Goal: Ask a question

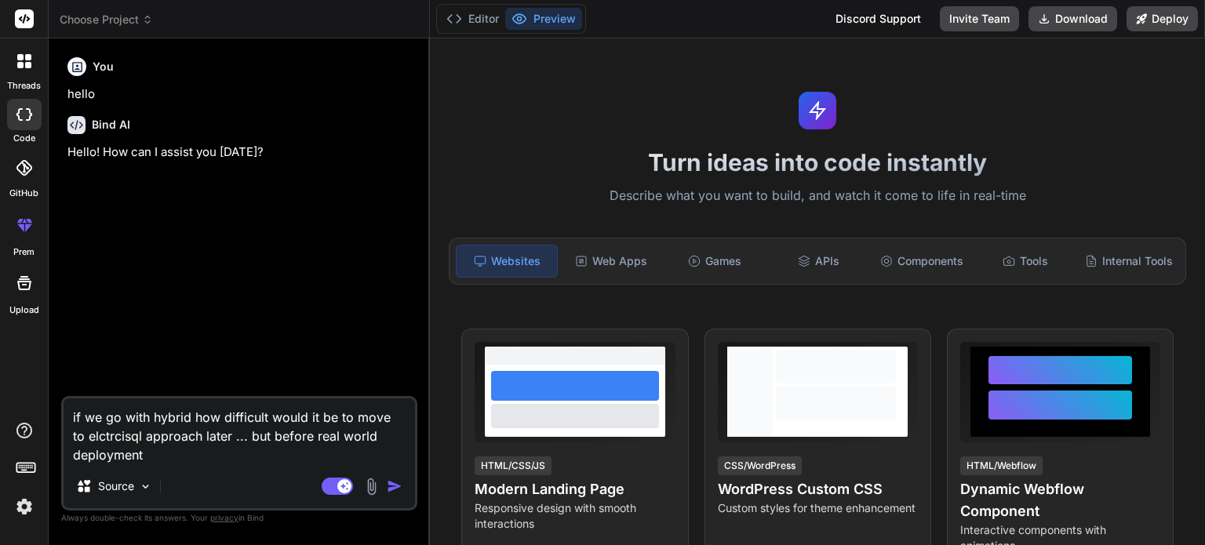
click at [147, 24] on icon at bounding box center [147, 19] width 11 height 11
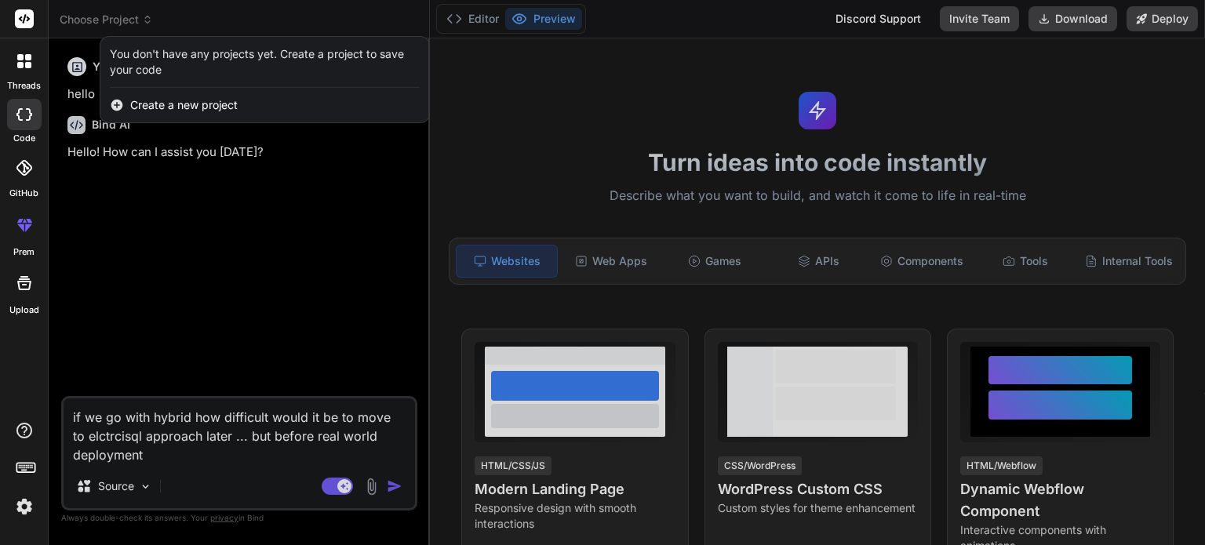
click at [25, 64] on icon at bounding box center [28, 65] width 6 height 6
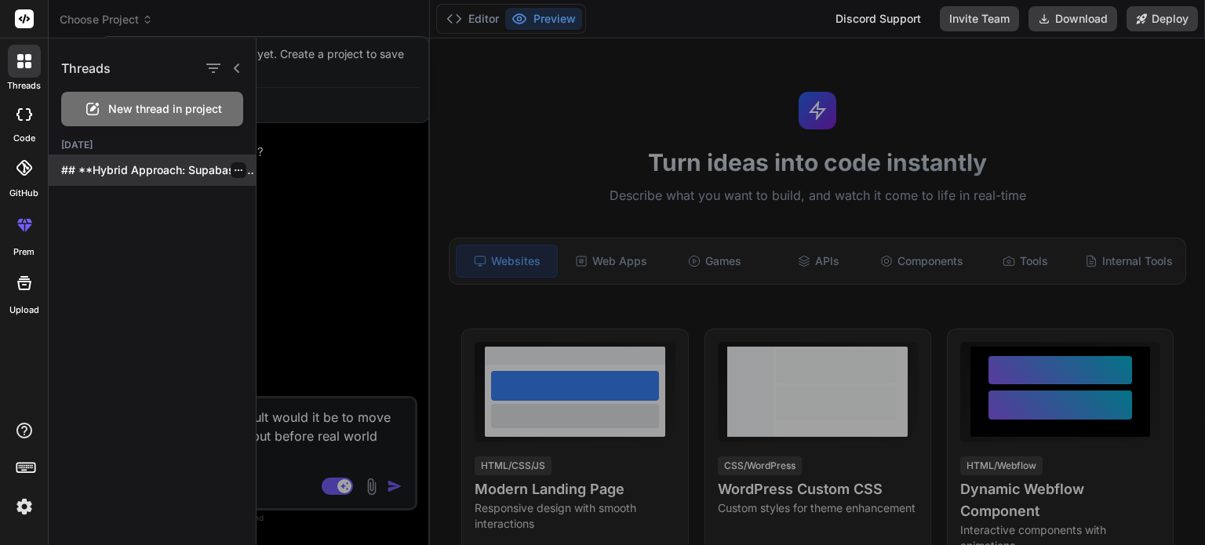
click at [173, 171] on p "## **Hybrid Approach: Supabase + Real-time Subscriptions**..." at bounding box center [158, 170] width 195 height 16
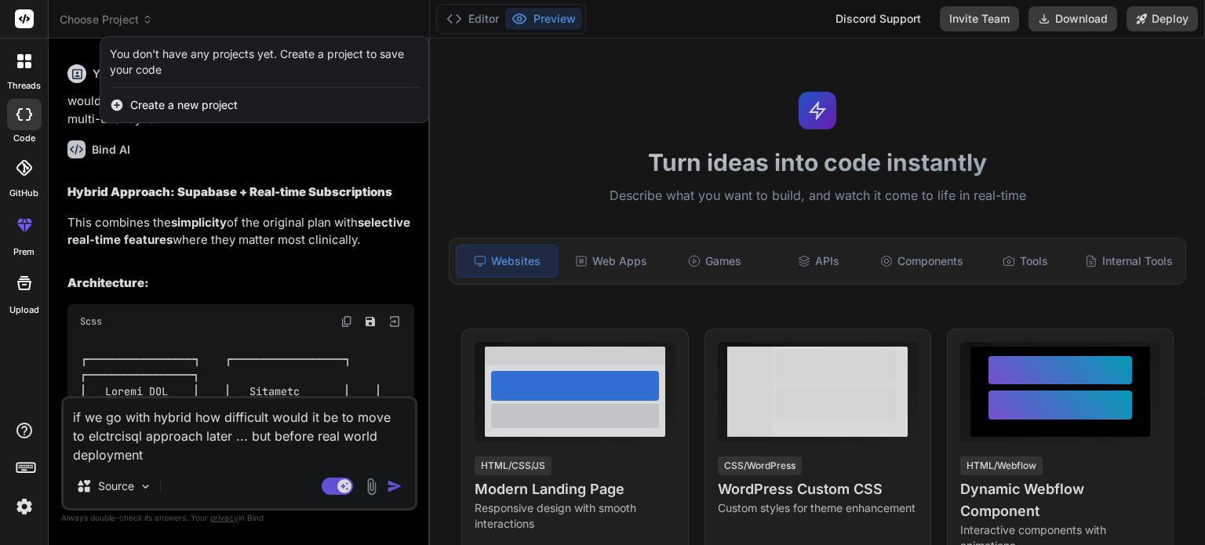
scroll to position [4276, 0]
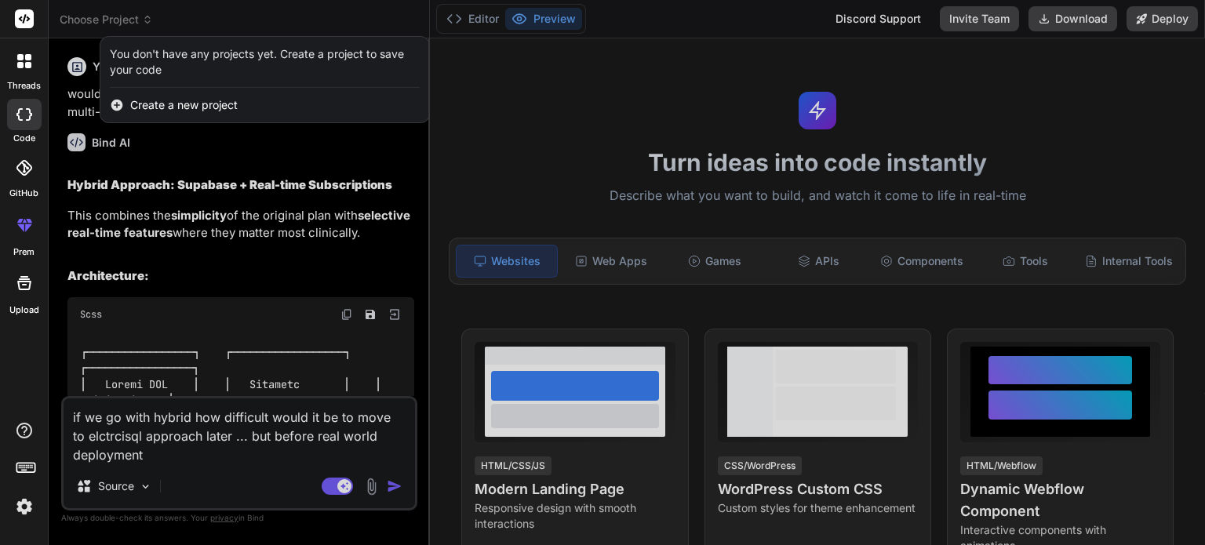
click at [269, 162] on div at bounding box center [602, 272] width 1205 height 545
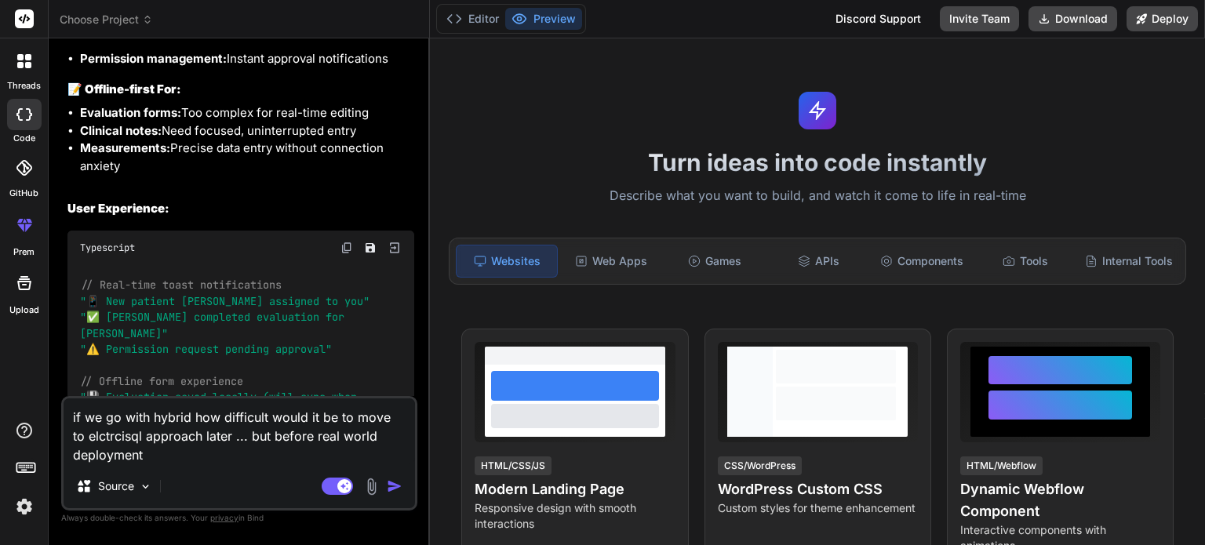
scroll to position [6798, 0]
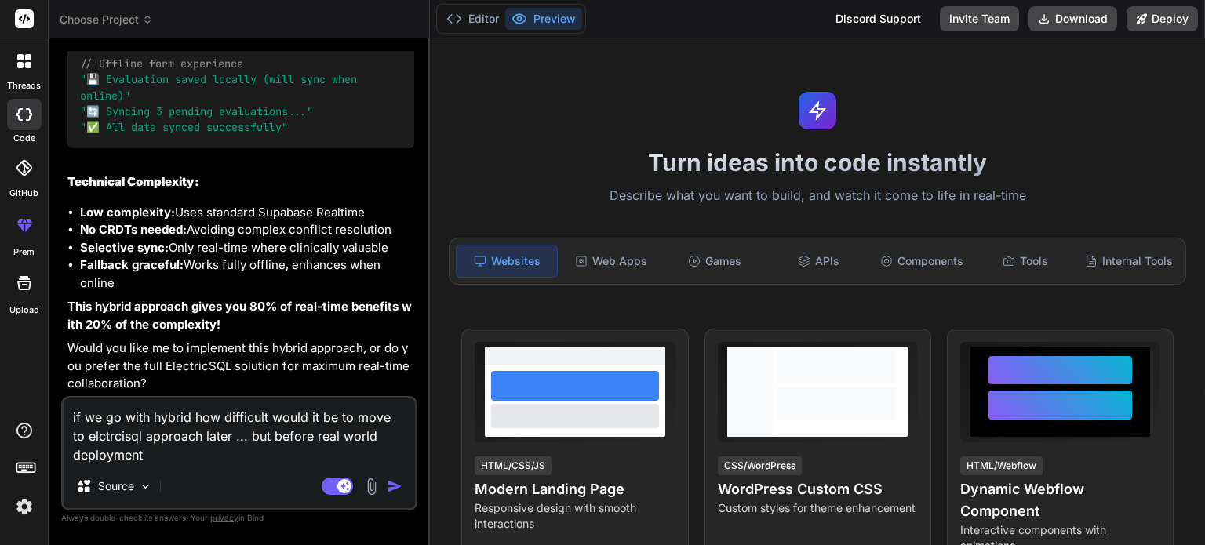
click at [392, 485] on img "button" at bounding box center [395, 486] width 16 height 16
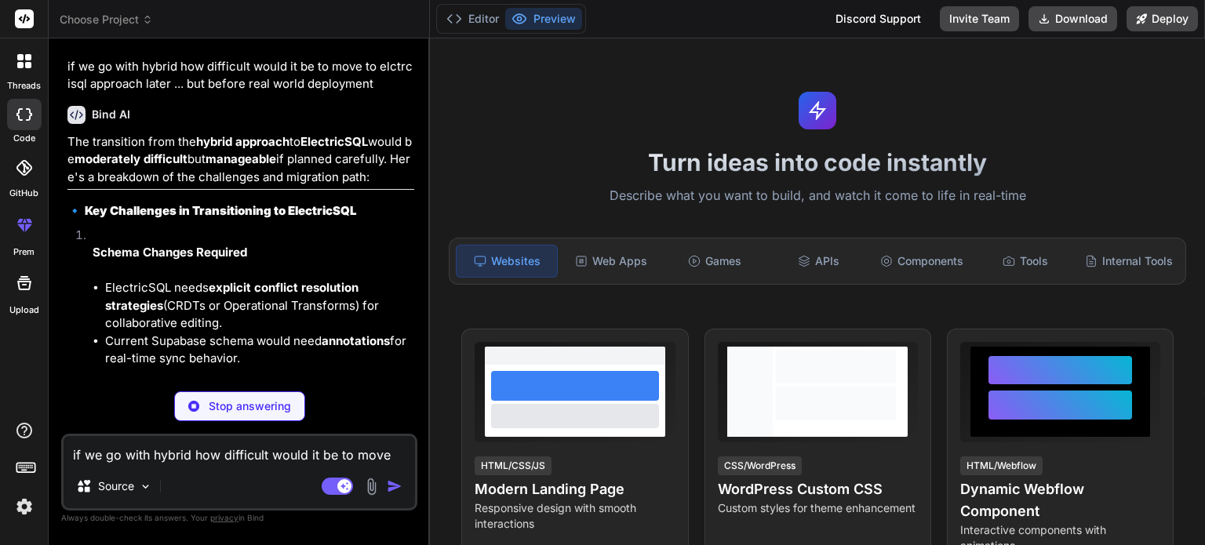
scroll to position [6997, 0]
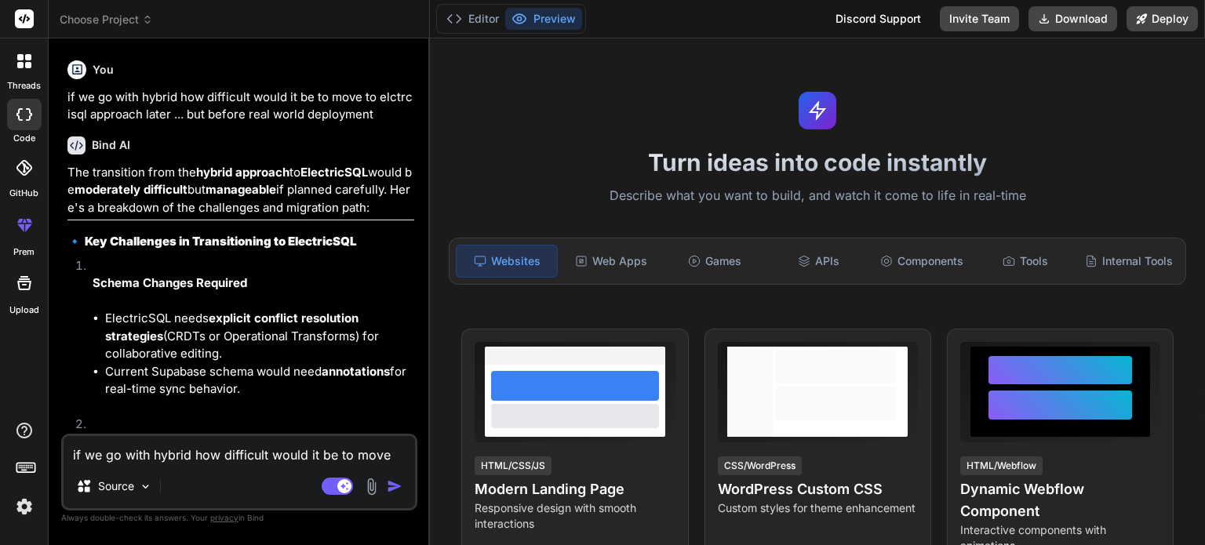
type textarea "x"
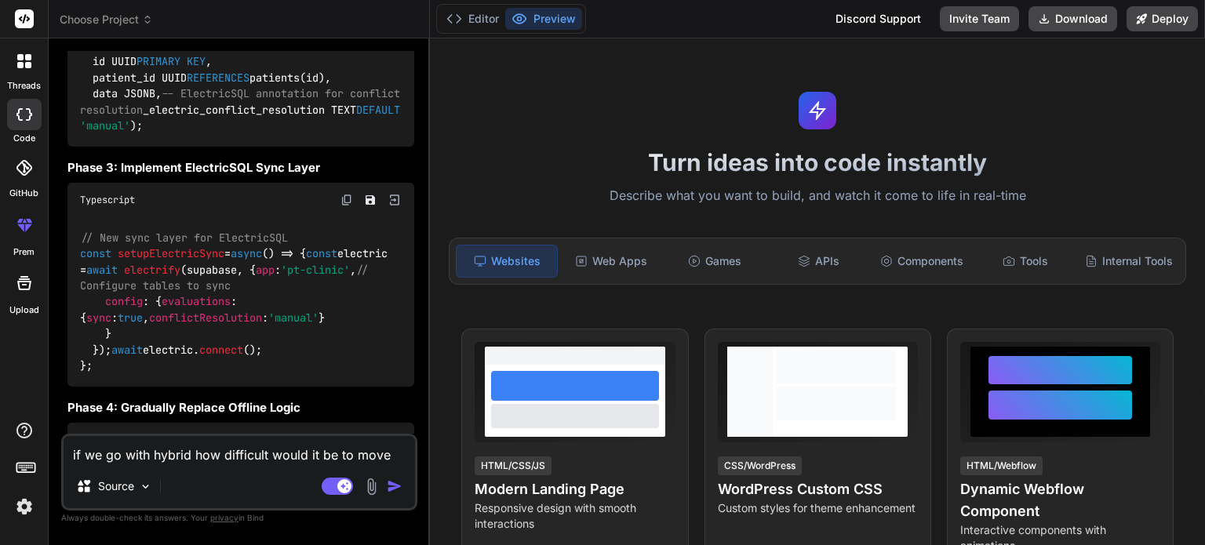
scroll to position [8164, 0]
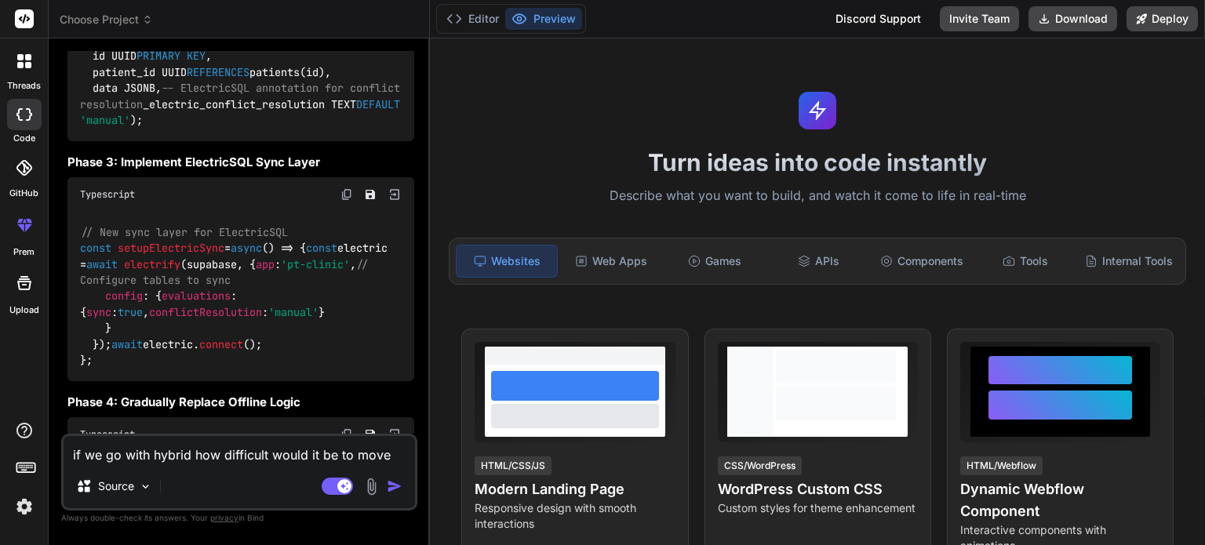
click at [155, 454] on textarea "if we go with hybrid how difficult would it be to move to elctrcisql approach l…" at bounding box center [239, 450] width 351 height 28
type textarea "o"
type textarea "x"
type textarea "ok"
type textarea "x"
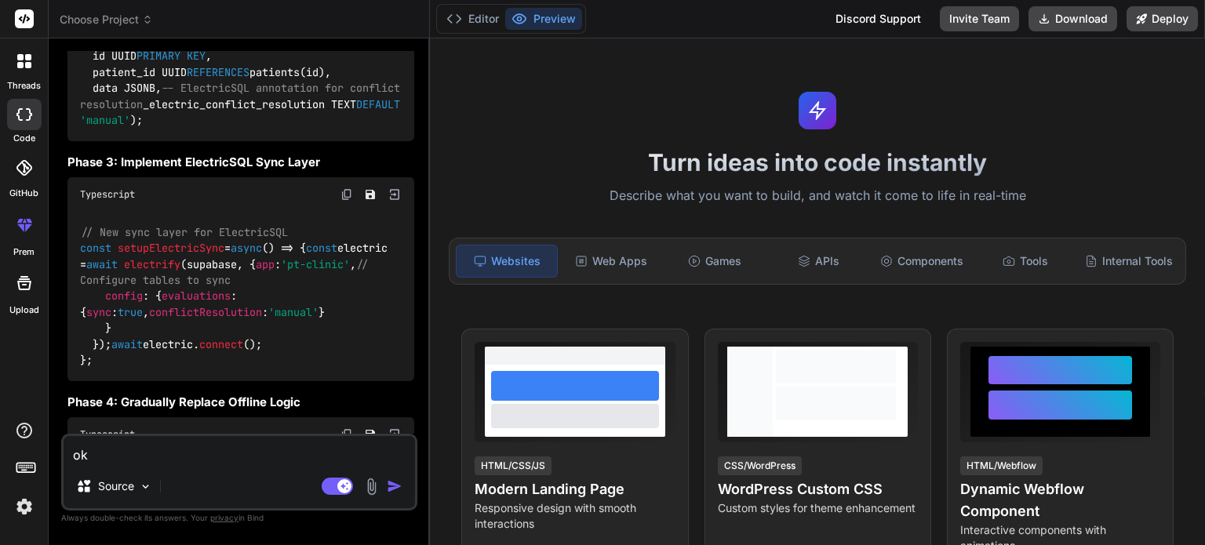
type textarea "ok,"
type textarea "x"
type textarea "ok,"
type textarea "x"
type textarea "ok, l"
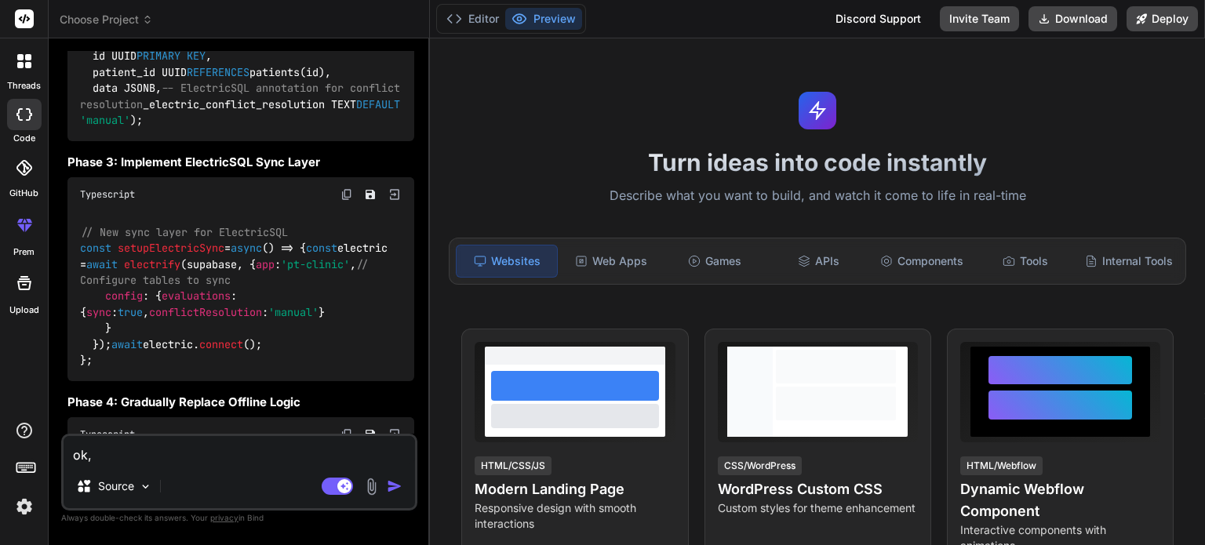
type textarea "x"
type textarea "ok, le"
type textarea "x"
type textarea "ok, let"
type textarea "x"
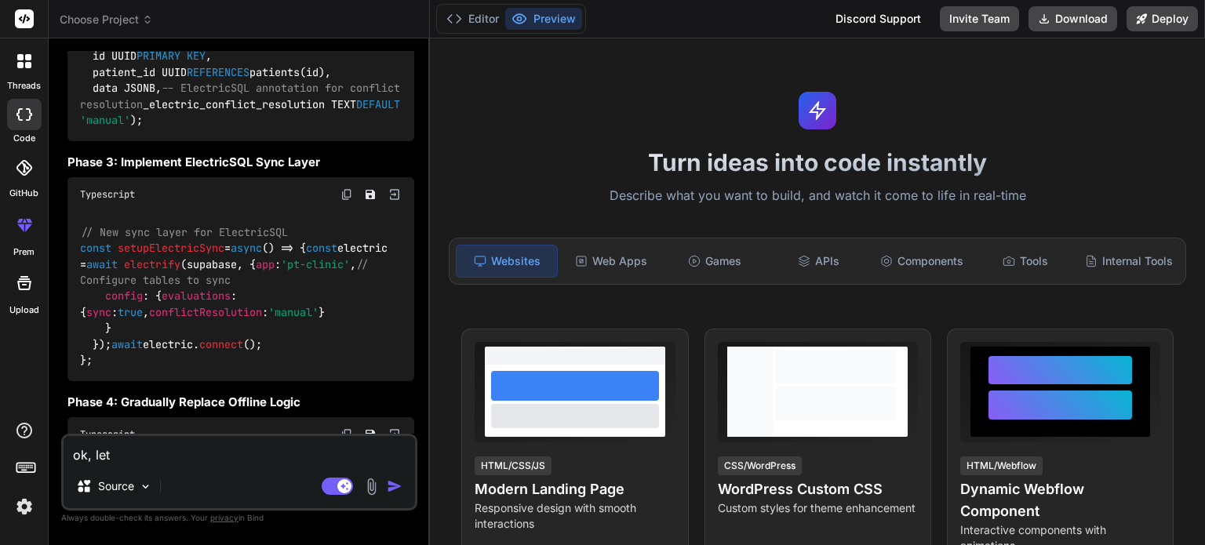
type textarea "ok, let'"
type textarea "x"
type textarea "ok, let's"
type textarea "x"
type textarea "ok, let's"
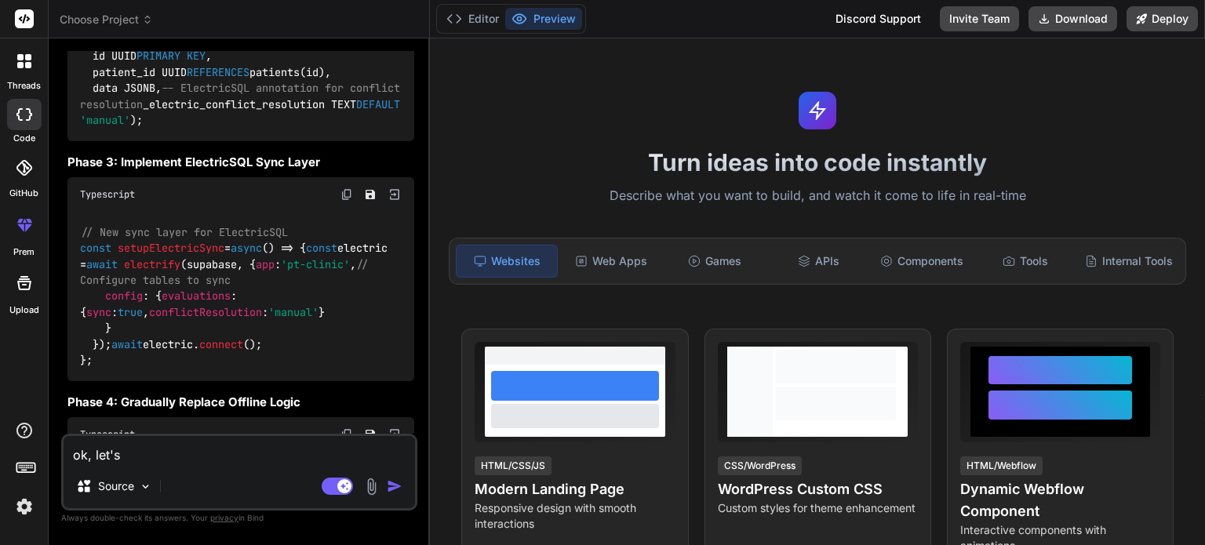
type textarea "x"
type textarea "ok, let's g"
type textarea "x"
type textarea "ok, let's go"
type textarea "x"
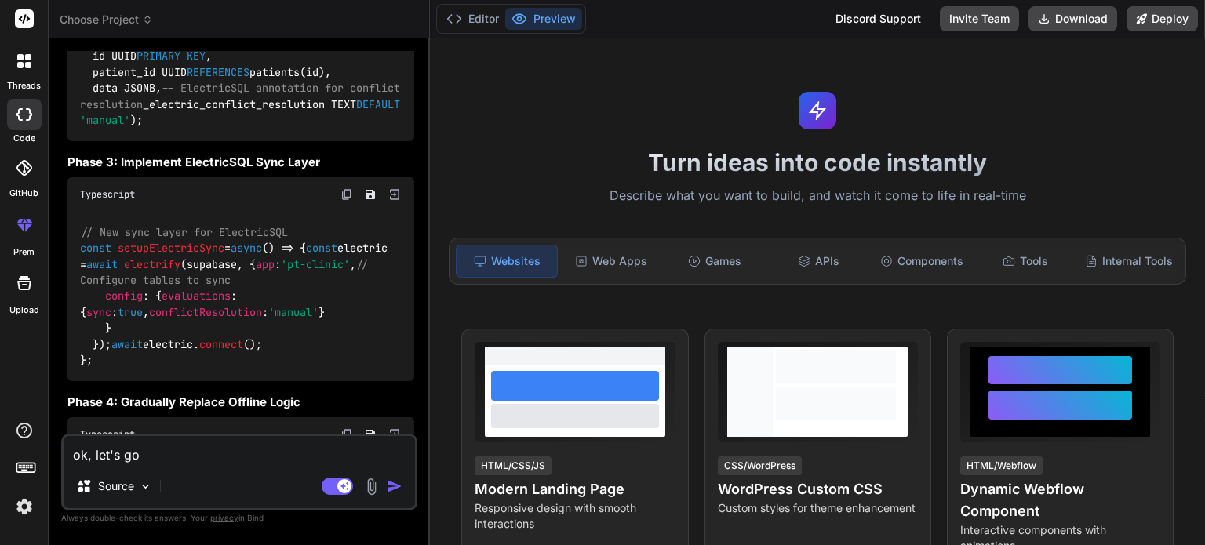
type textarea "ok, let's go"
type textarea "x"
type textarea "ok, let's go w"
type textarea "x"
type textarea "ok, let's go wi"
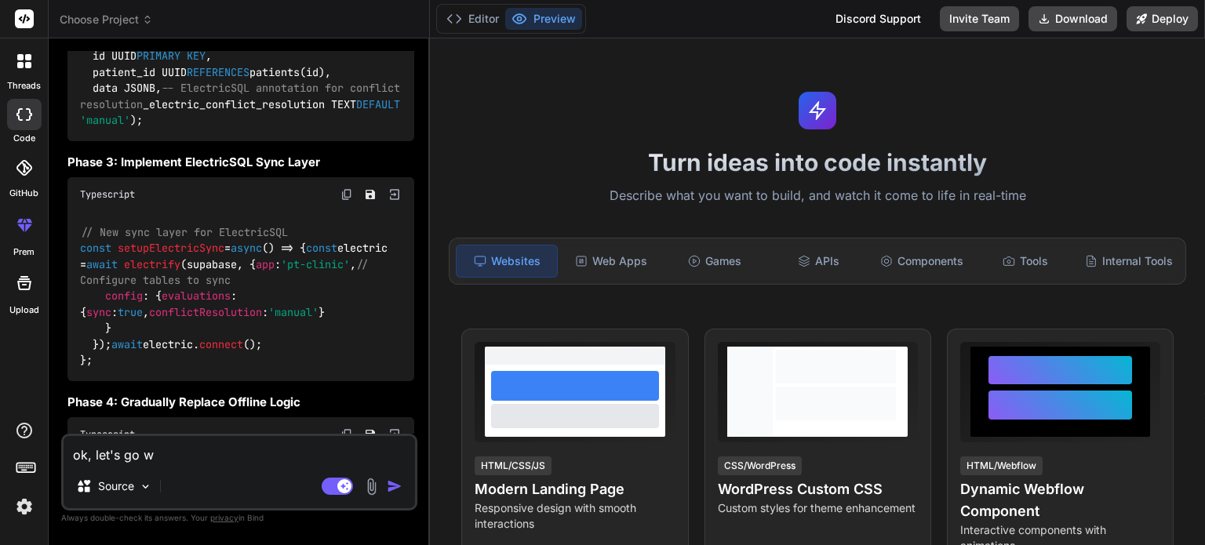
type textarea "x"
type textarea "ok, let's go wit"
type textarea "x"
type textarea "ok, let's go with"
type textarea "x"
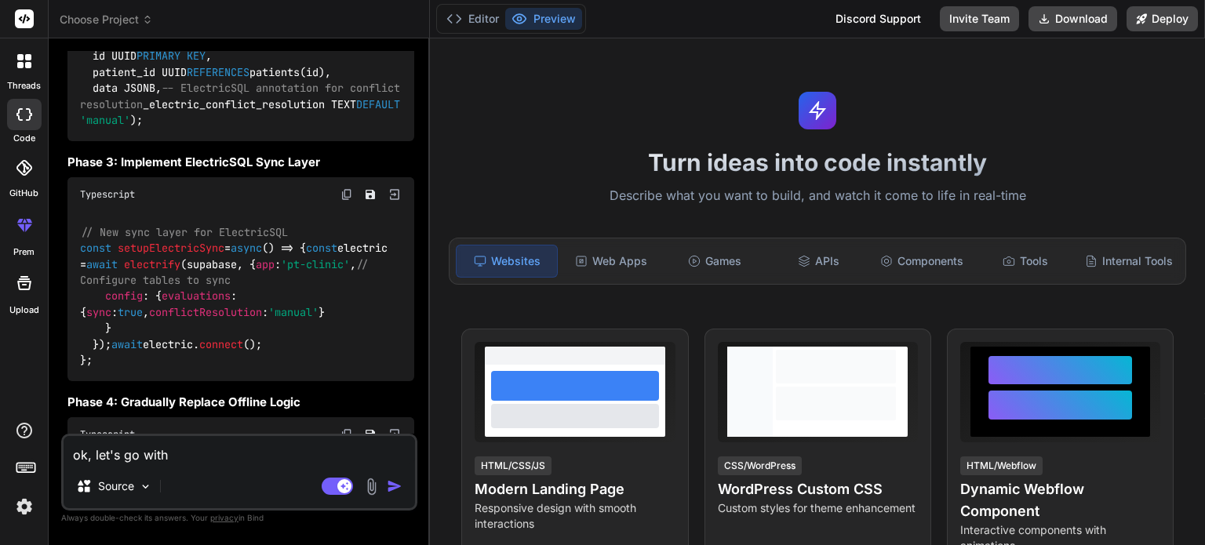
type textarea "ok, let's go with"
type textarea "x"
type textarea "ok, let's go with t"
type textarea "x"
type textarea "ok, let's go with th"
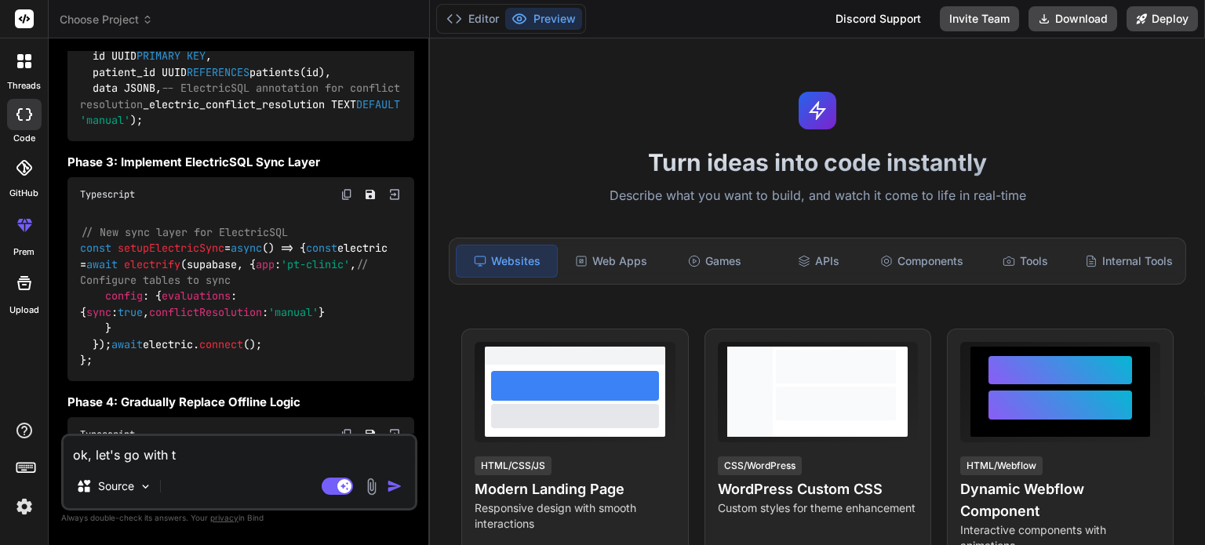
type textarea "x"
type textarea "ok, let's go with the"
type textarea "x"
type textarea "ok, let's go with the"
type textarea "x"
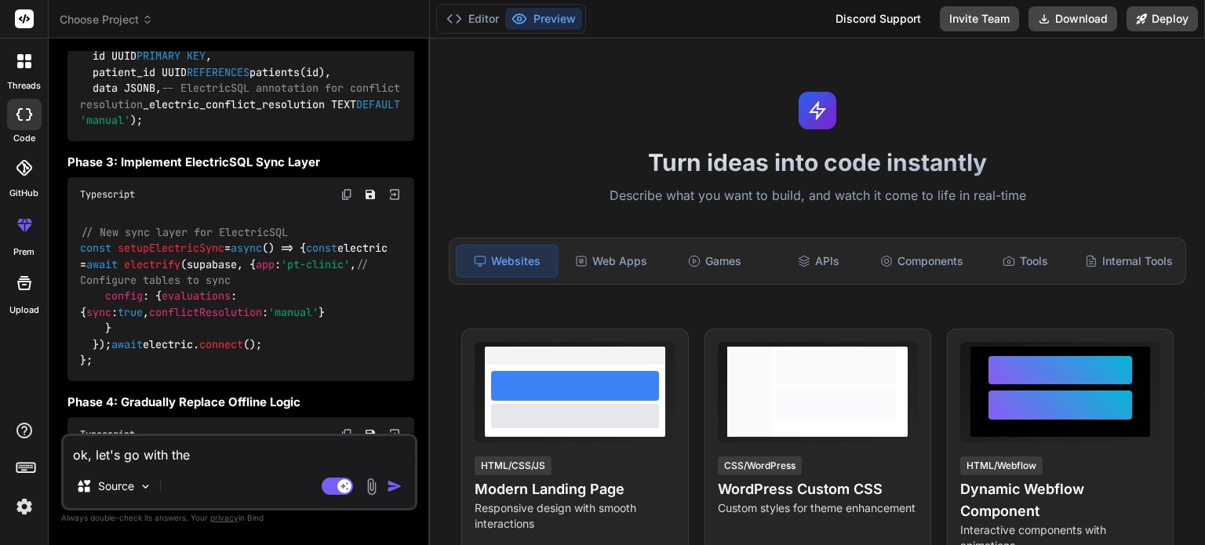
type textarea "ok, let's go with the h"
type textarea "x"
type textarea "ok, let's go with the hy"
type textarea "x"
type textarea "ok, let's go with the hyb"
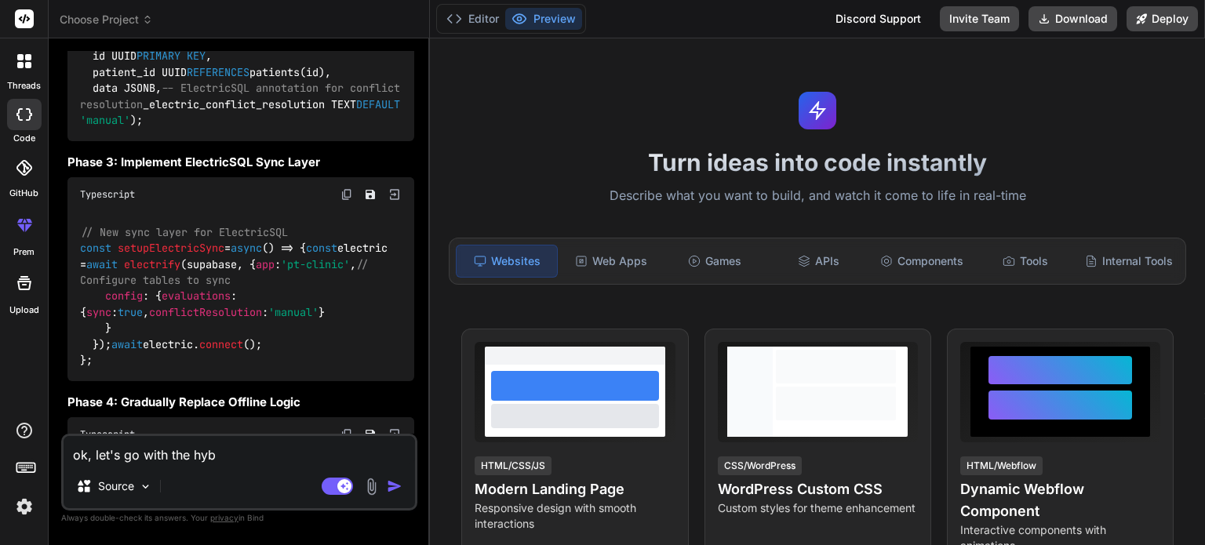
type textarea "x"
type textarea "ok, let's go with the hybr"
type textarea "x"
type textarea "ok, let's go with the hybri"
type textarea "x"
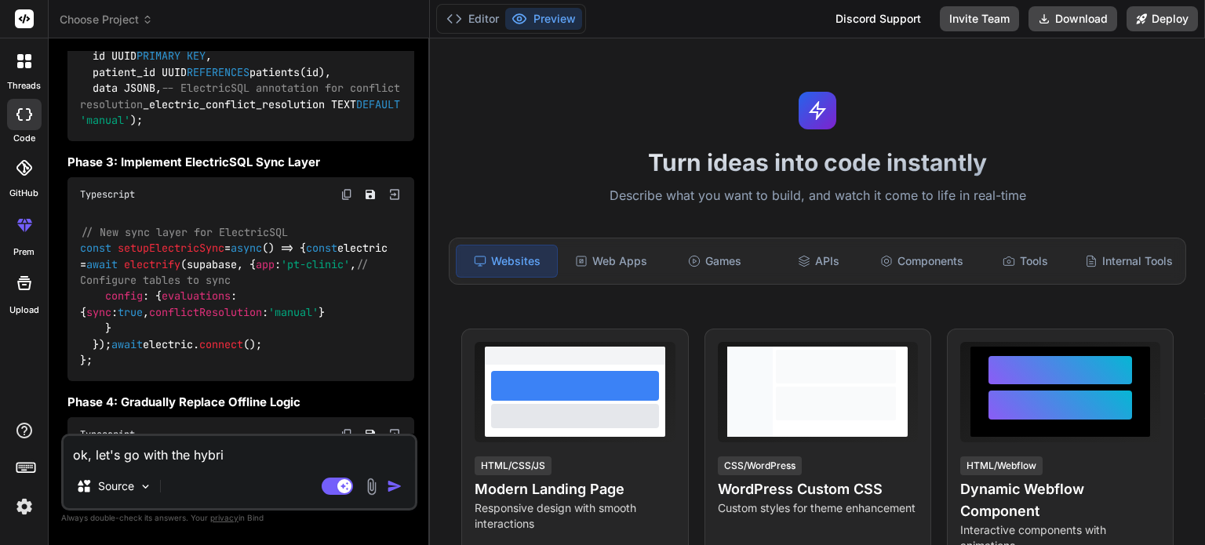
type textarea "ok, let's go with the hybrid"
type textarea "x"
type textarea "ok, let's go with the hybrid"
type textarea "x"
type textarea "ok, let's go with the hybrid a"
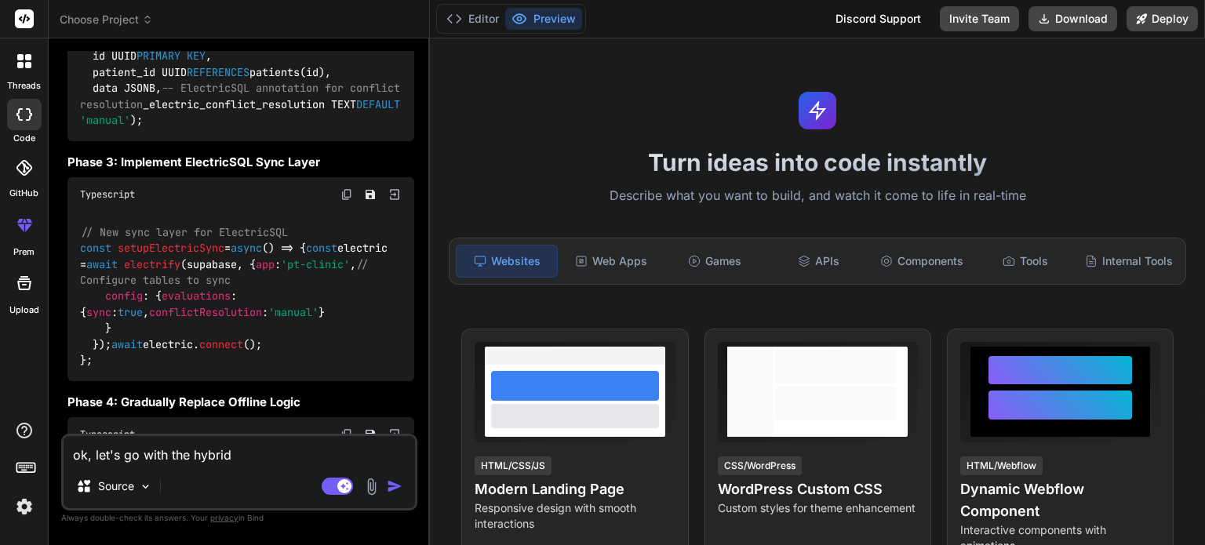
type textarea "x"
type textarea "ok, let's go with the hybrid ap"
type textarea "x"
type textarea "ok, let's go with the hybrid app"
type textarea "x"
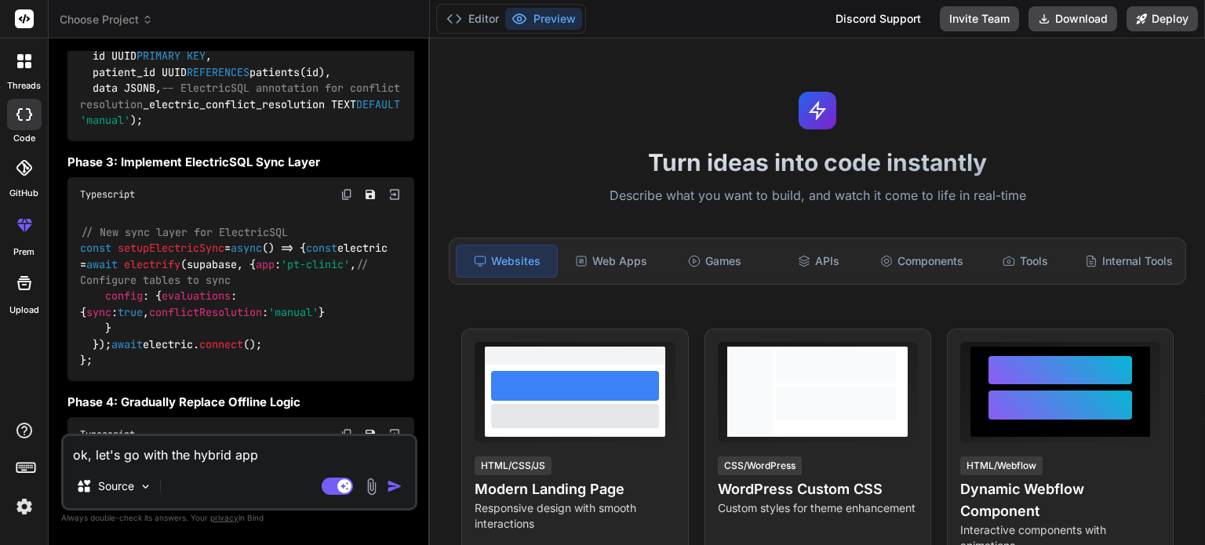
type textarea "ok, let's go with the hybrid appr"
type textarea "x"
type textarea "ok, let's go with the hybrid appro"
type textarea "x"
type textarea "ok, let's go with the hybrid approa"
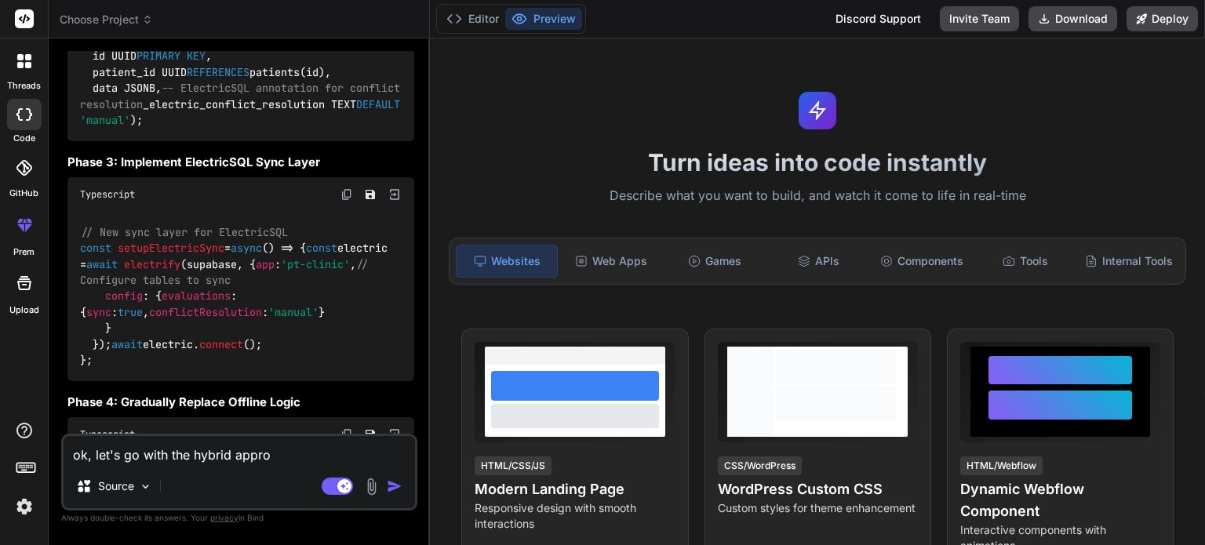
type textarea "x"
type textarea "ok, let's go with the hybrid approac"
type textarea "x"
type textarea "ok, let's go with the hybrid approach"
type textarea "x"
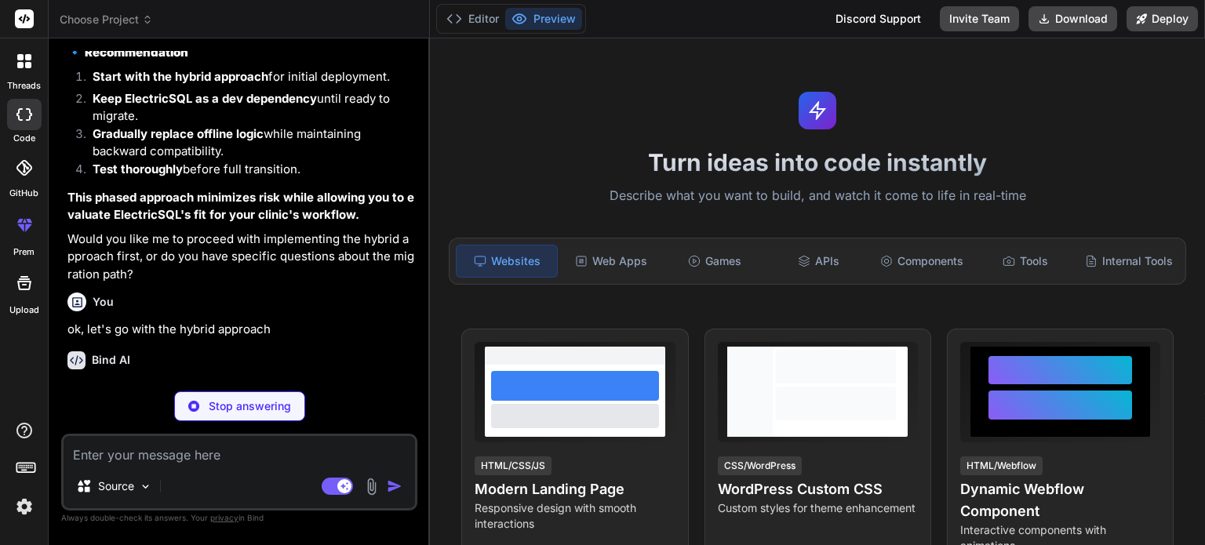
scroll to position [9573, 0]
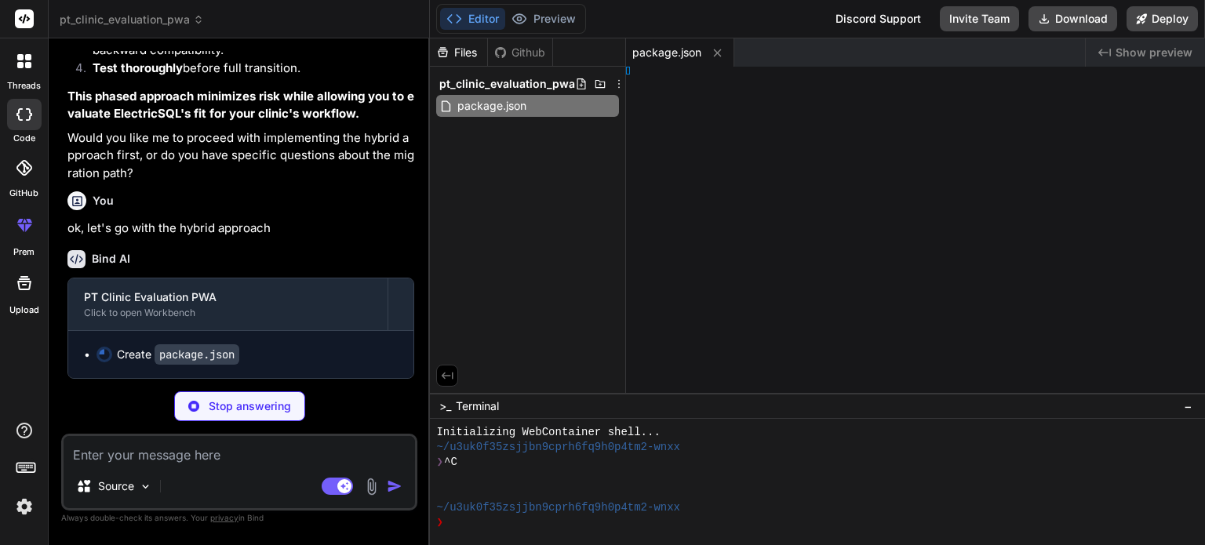
type textarea "x"
type textarea "import { defineConfig } from 'vite' import react from '@vitejs/plugin-react' ex…"
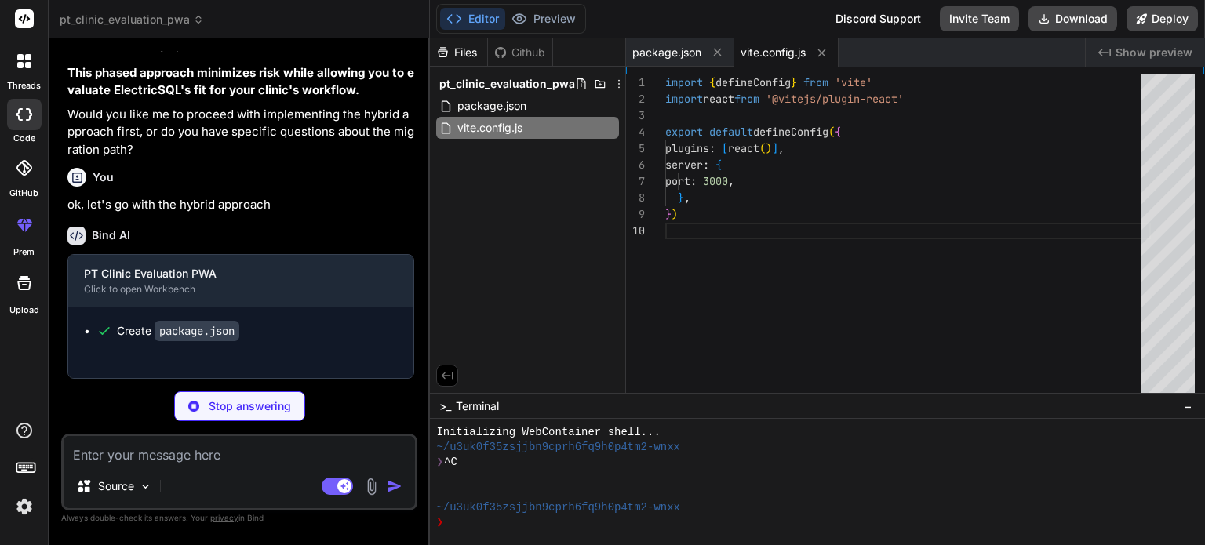
type textarea "x"
type textarea "}"
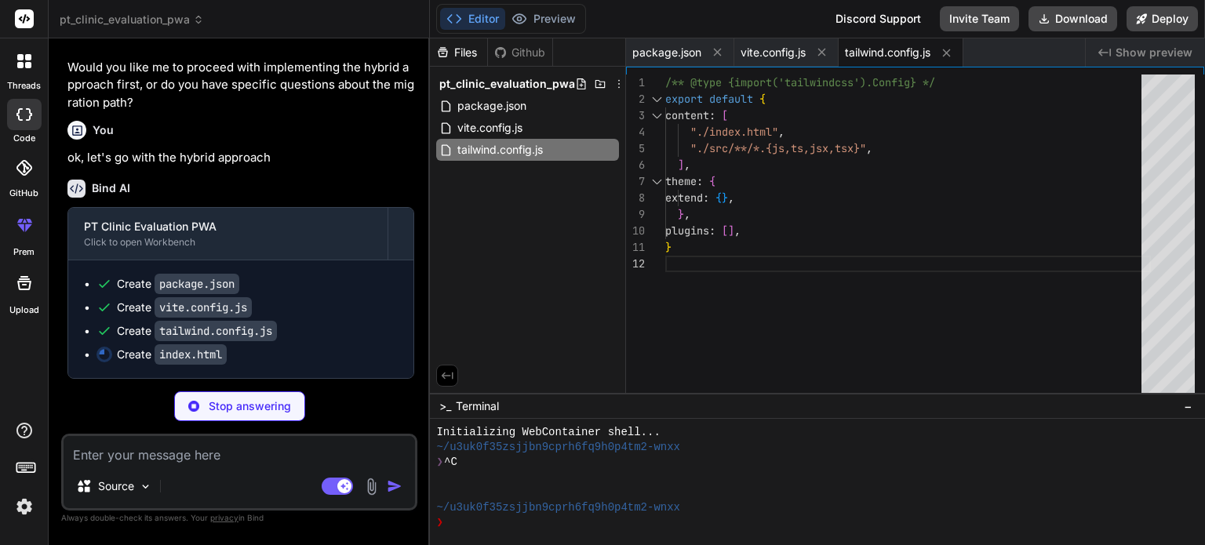
type textarea "x"
type textarea "<div id="root"></div> <script type="module" src="/src/main.jsx"></script> </bod…"
type textarea "x"
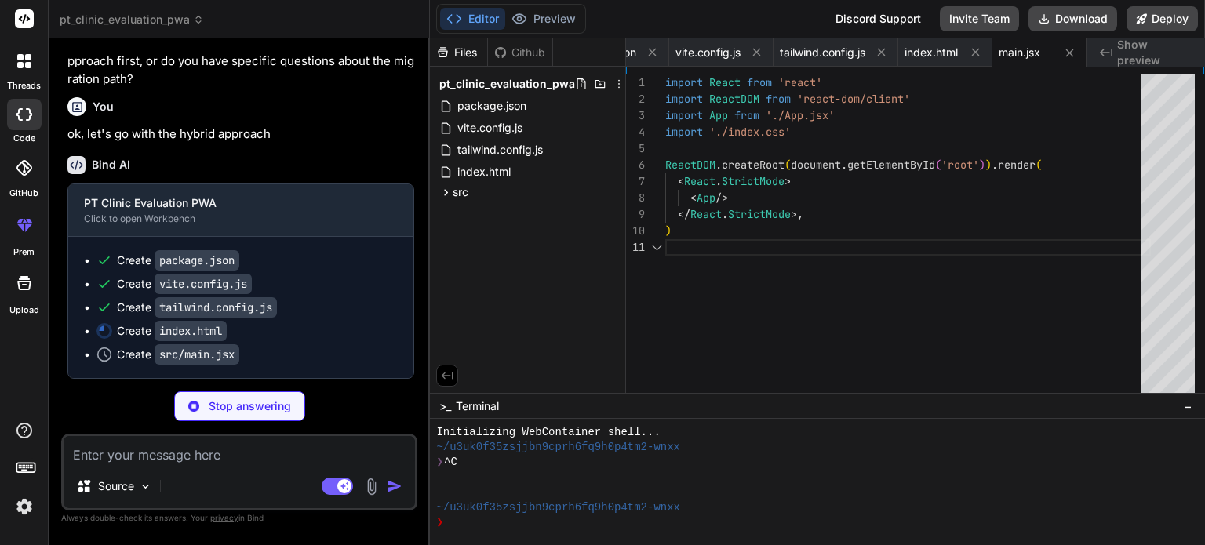
type textarea "x"
type textarea "}"
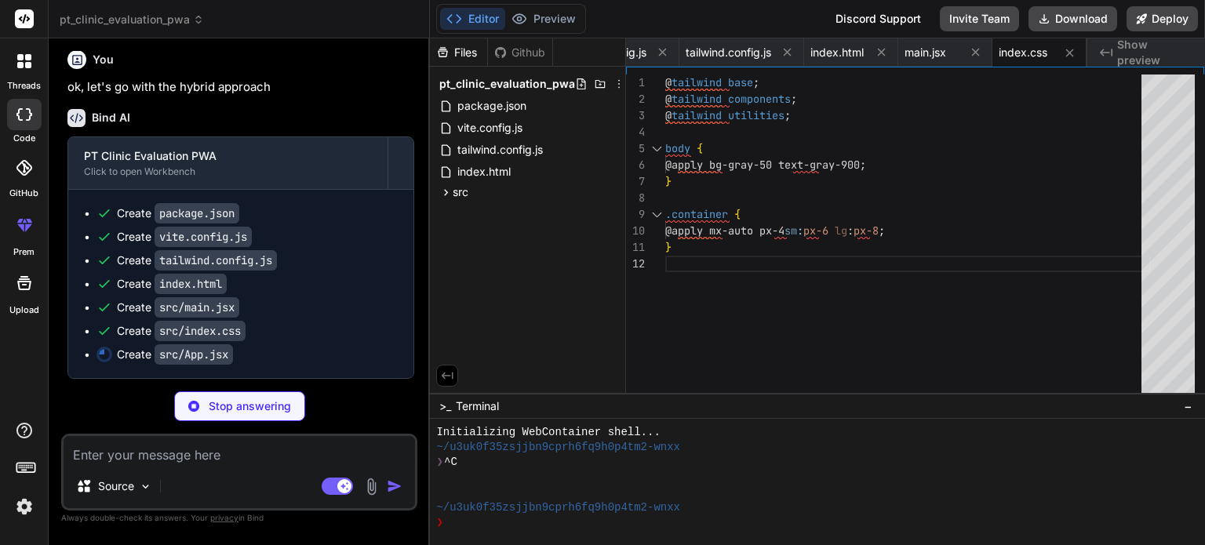
type textarea "x"
type textarea "<ReactQueryDevtools initialIsOpen={false} /> </QueryClientProvider> ) } export …"
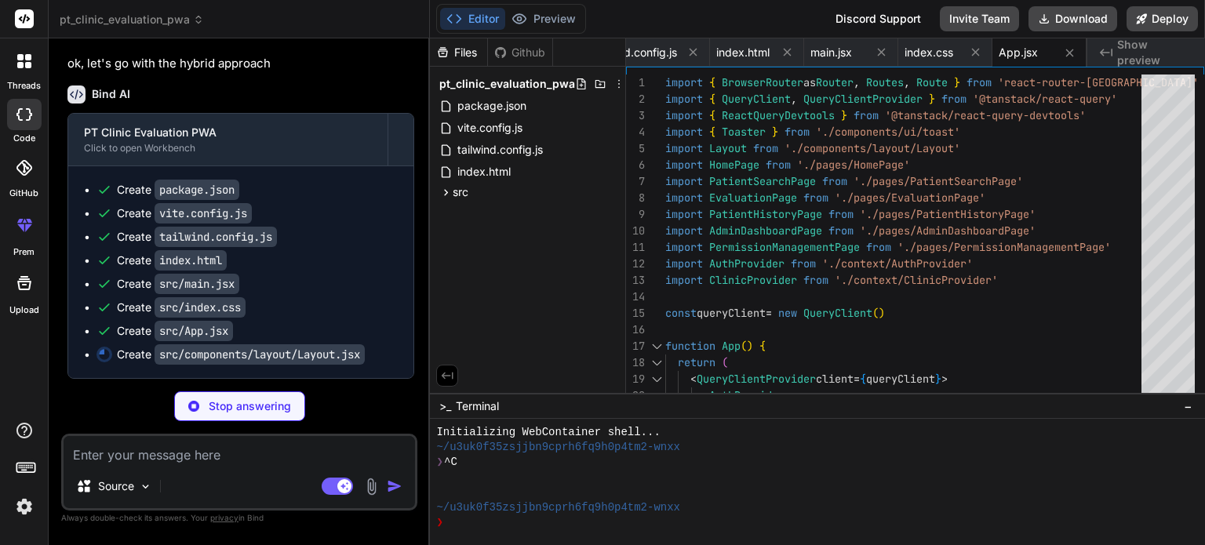
type textarea "x"
type textarea "} export default Layout"
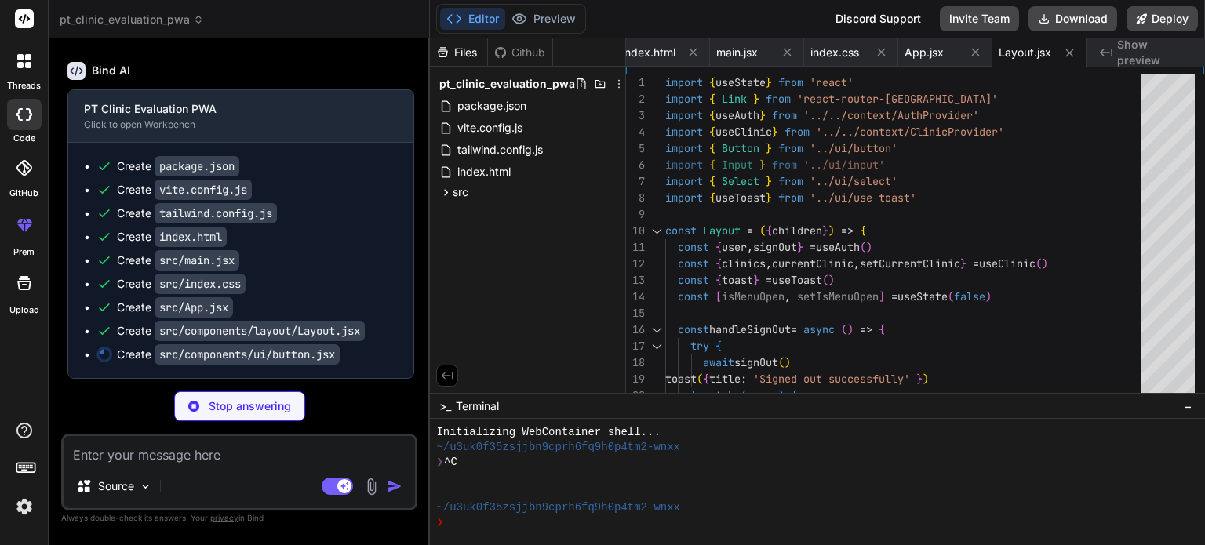
type textarea "x"
type textarea "ref={ref} {...props} /> ) }) Button.displayName = 'Button' export { Button, but…"
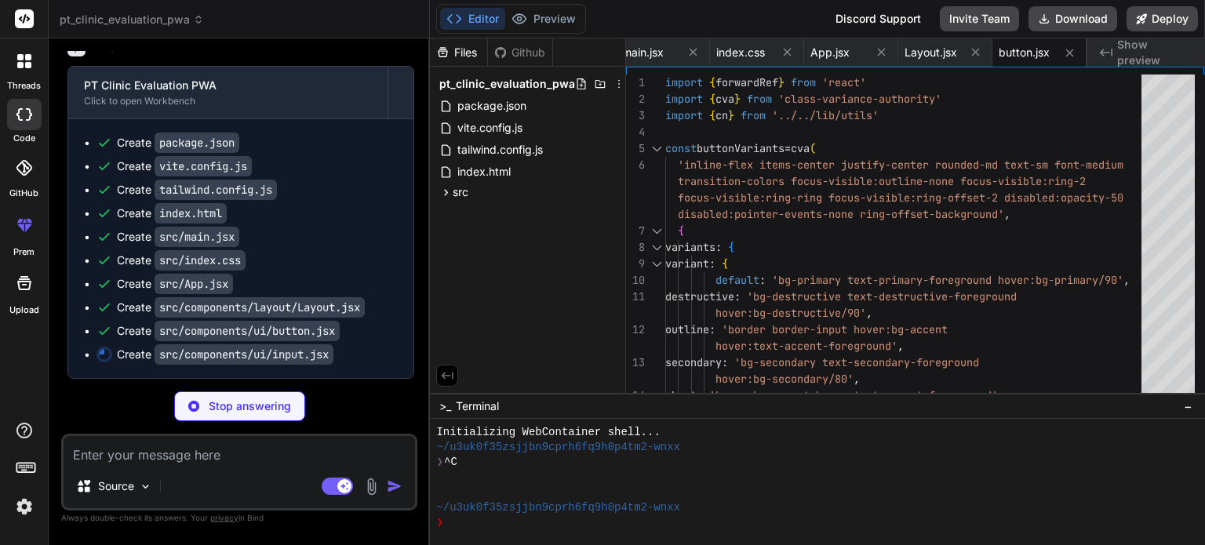
type textarea "x"
type textarea ") }) Input.displayName = 'Input' export { Input }"
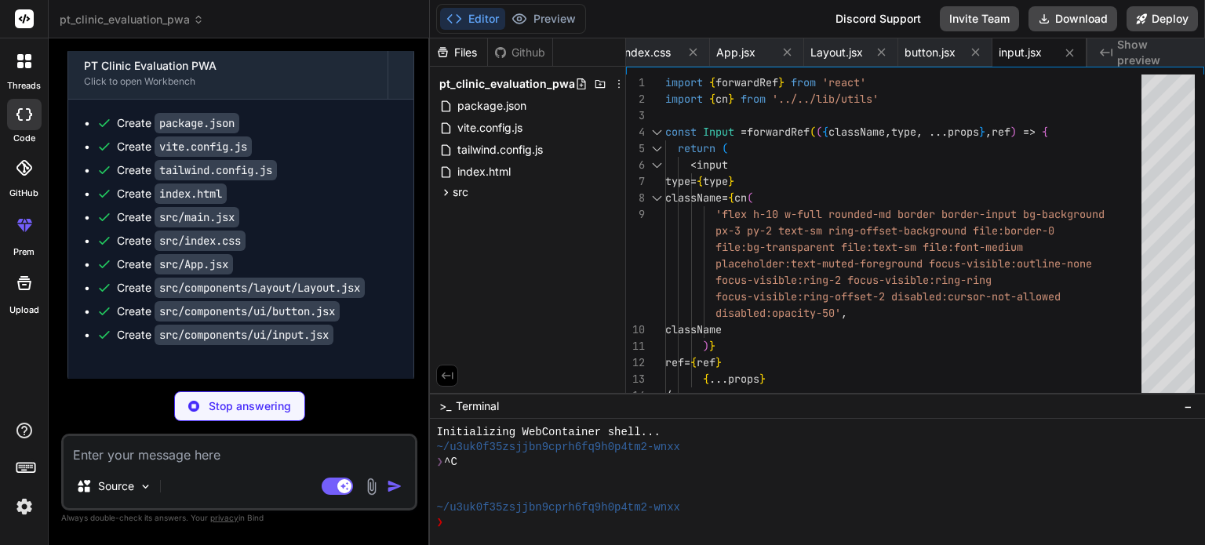
type textarea "x"
type textarea "</option> ))} </select> ) }) Select.displayName = 'Select' export { Select }"
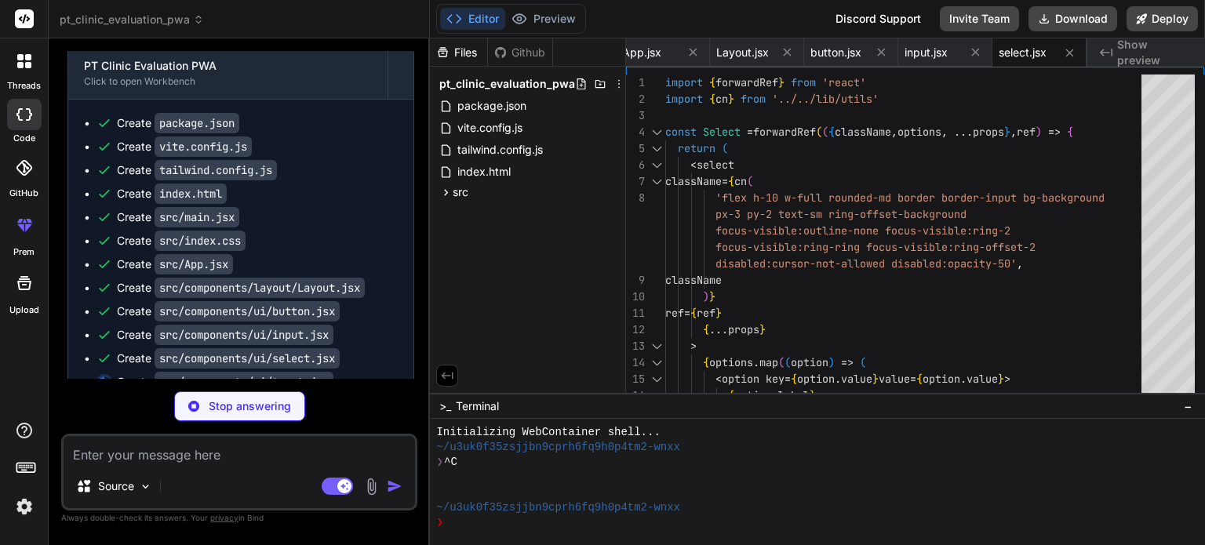
type textarea "x"
type textarea ") } export { Toaster }"
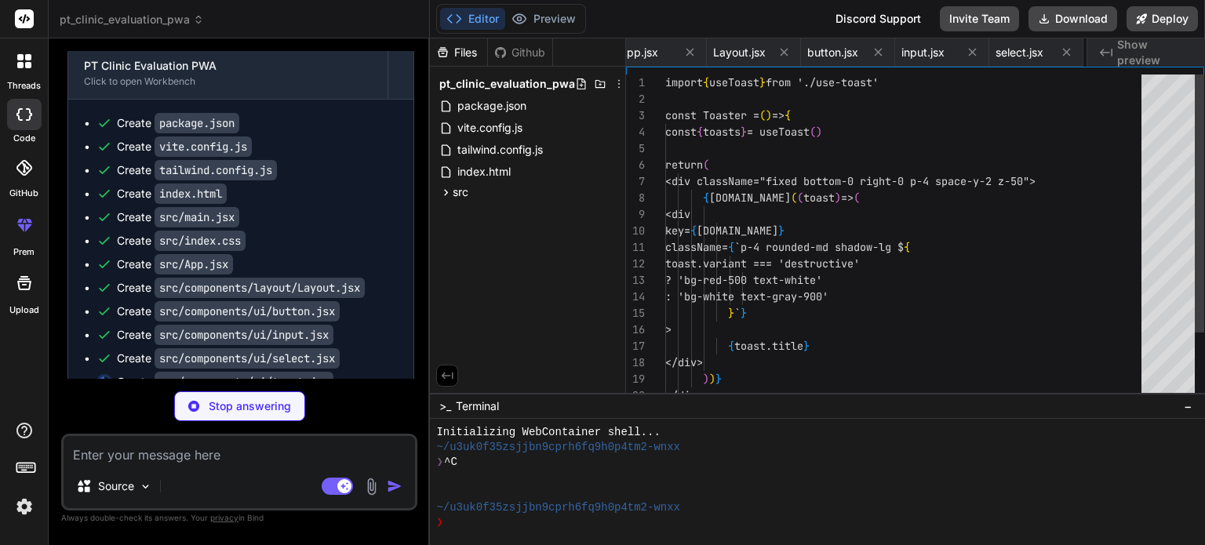
scroll to position [0, 727]
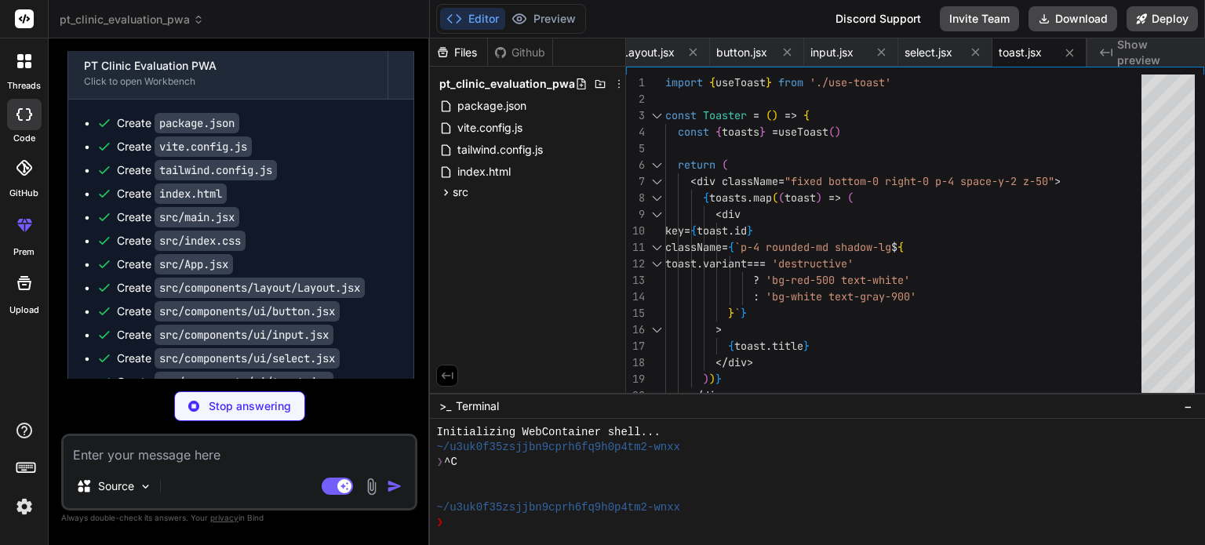
type textarea "x"
type textarea "setToasts((prev) => prev.filter((t) => [DOMAIN_NAME] !== id)) }, 3000) } return…"
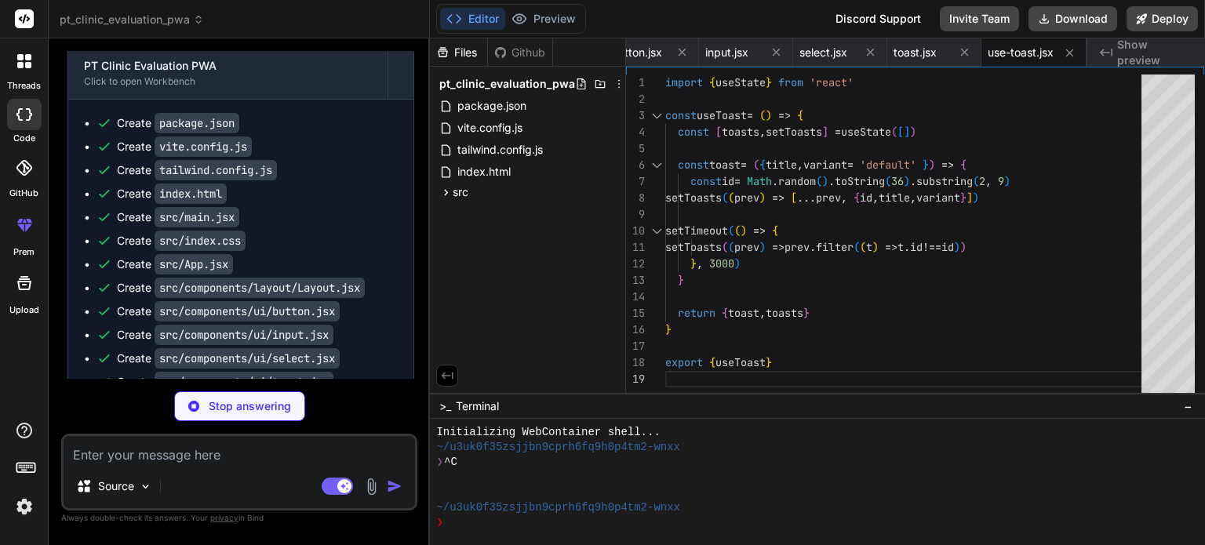
type textarea "x"
type textarea "} export const useAuth = () => useContext(AuthContext)"
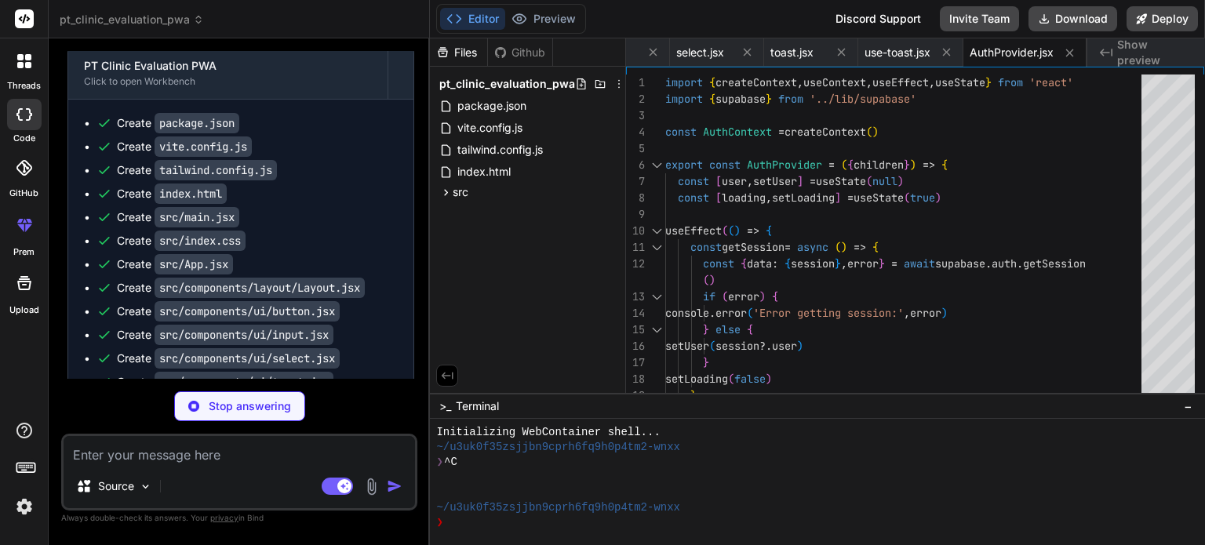
type textarea "x"
type textarea "<ClinicContext.Provider value={{ clinics, currentClinic, setCurrentClinic, load…"
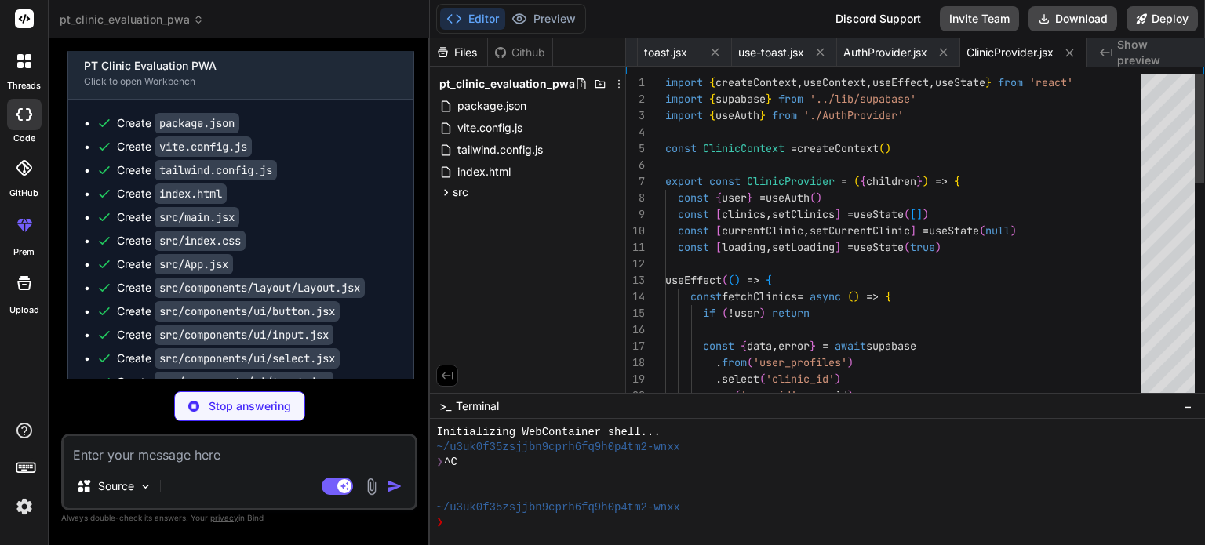
type textarea "x"
type textarea "import { createClient } from '@supabase/supabase-js' const supabaseUrl = import…"
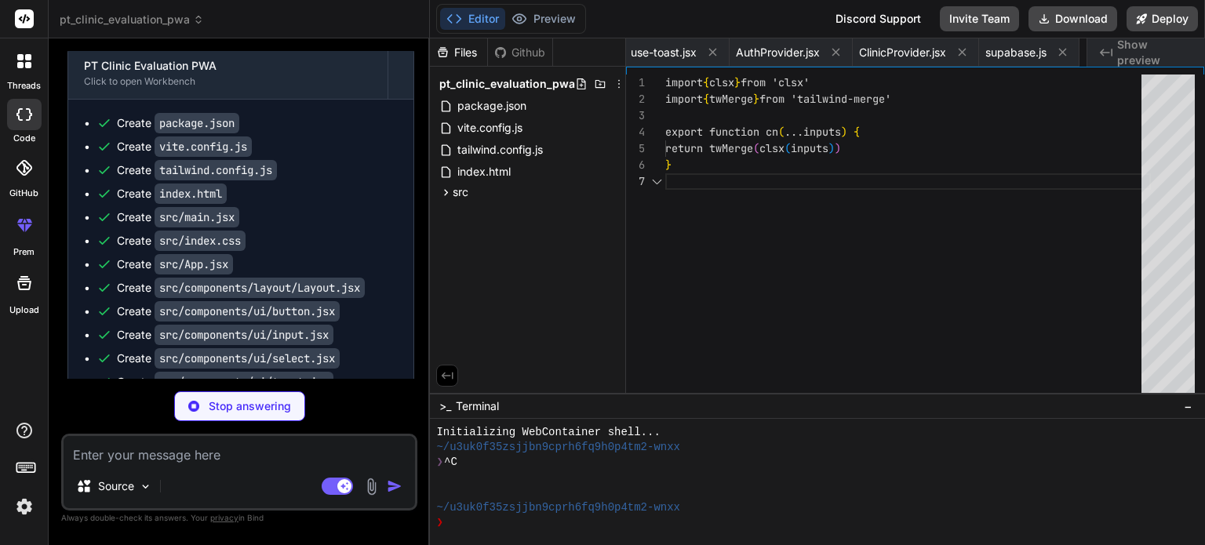
scroll to position [0, 1280]
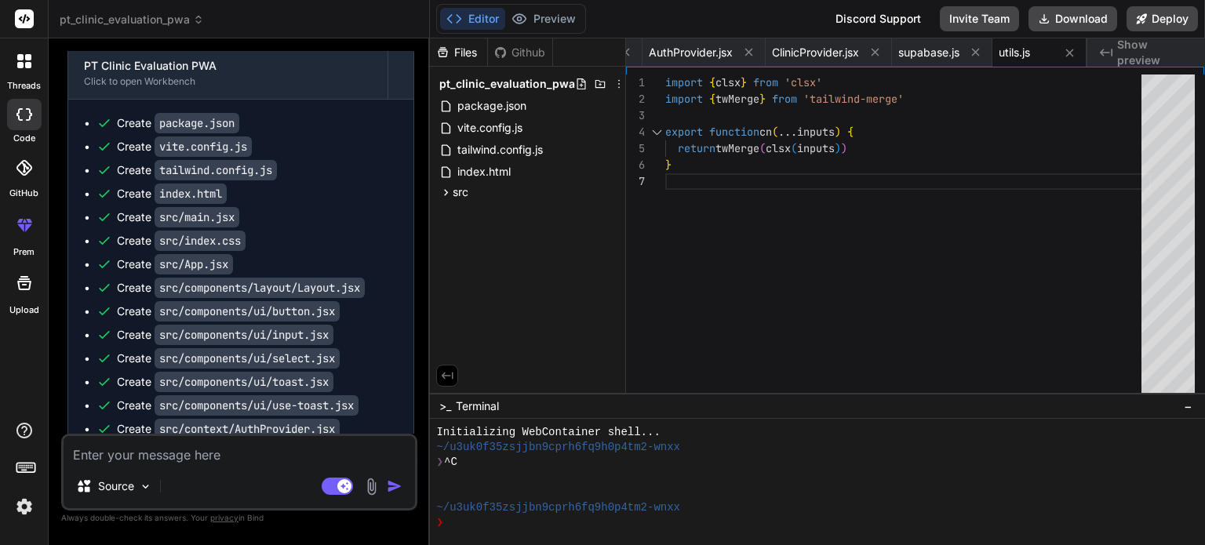
type textarea "x"
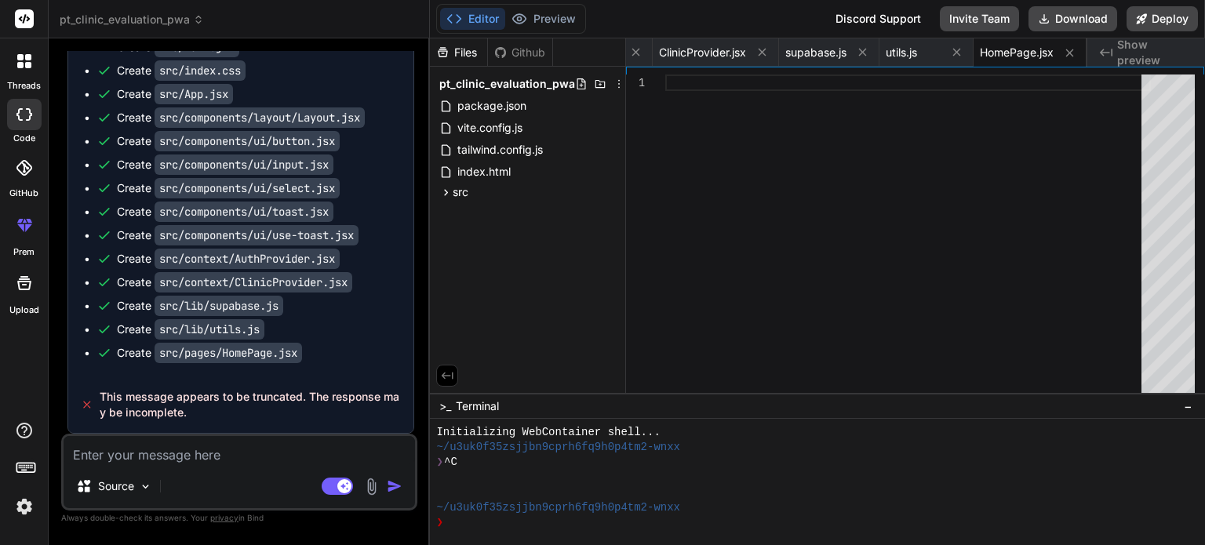
scroll to position [10060, 0]
type textarea "c"
type textarea "x"
type textarea "co"
type textarea "x"
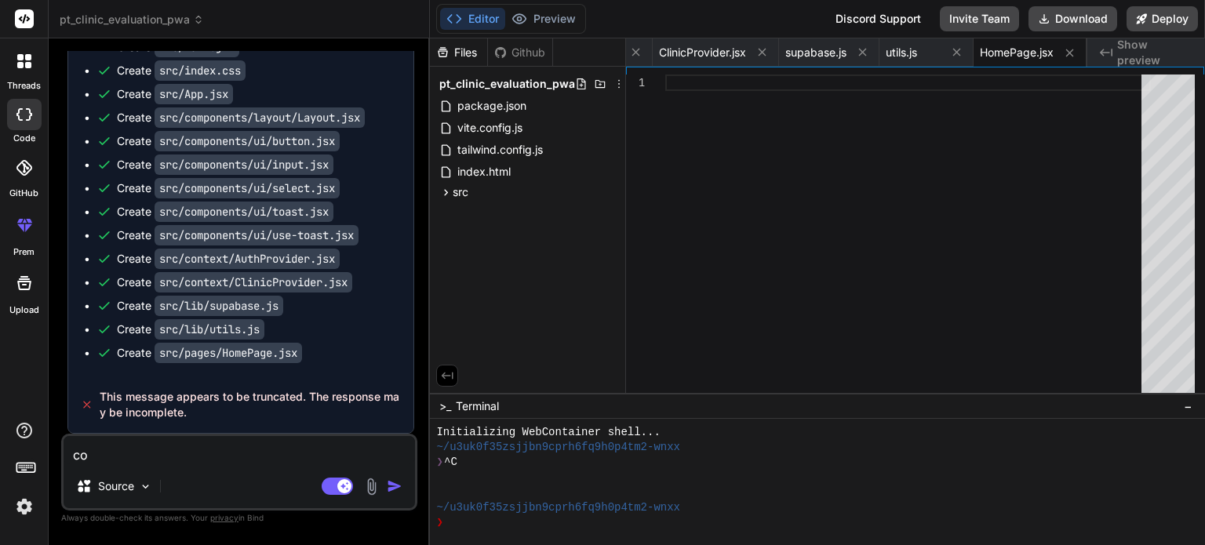
type textarea "con"
type textarea "x"
type textarea "cont"
type textarea "x"
type textarea "conti"
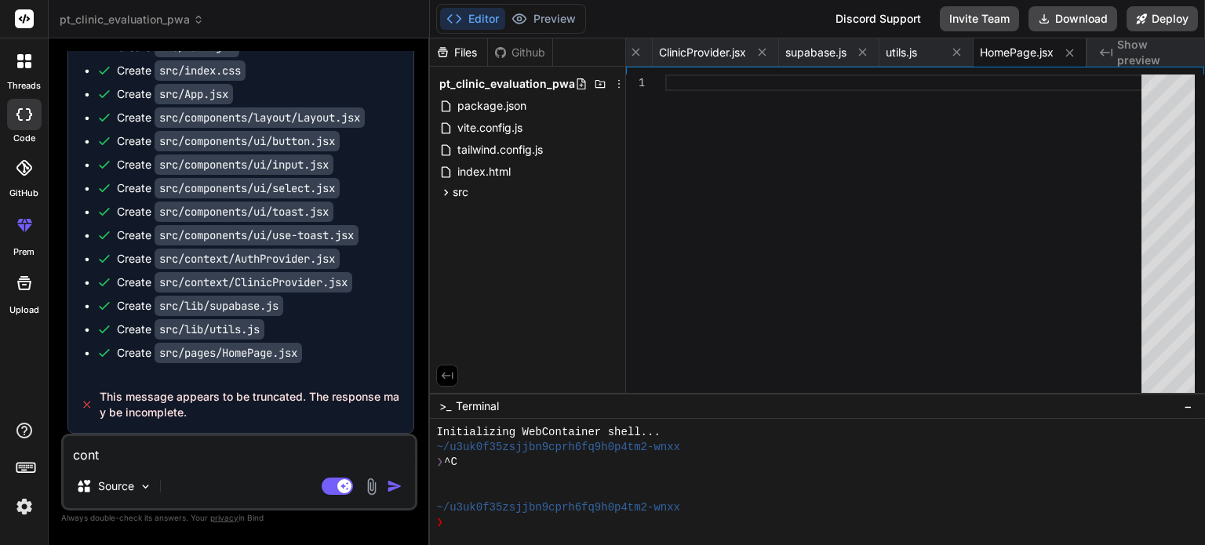
type textarea "x"
type textarea "contin"
type textarea "x"
type textarea "continu"
type textarea "x"
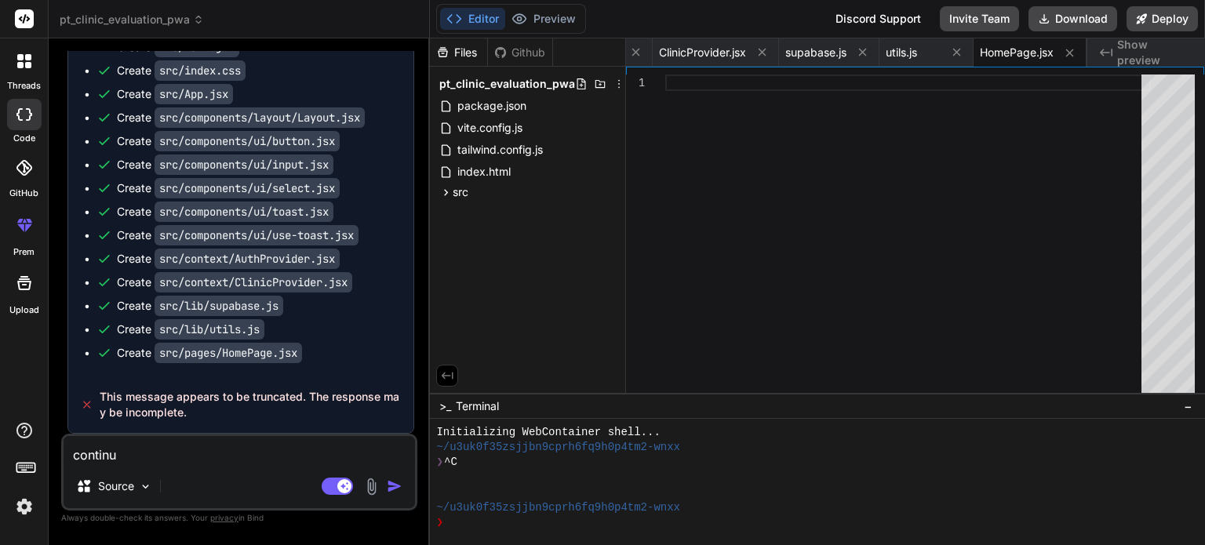
type textarea "continue"
type textarea "x"
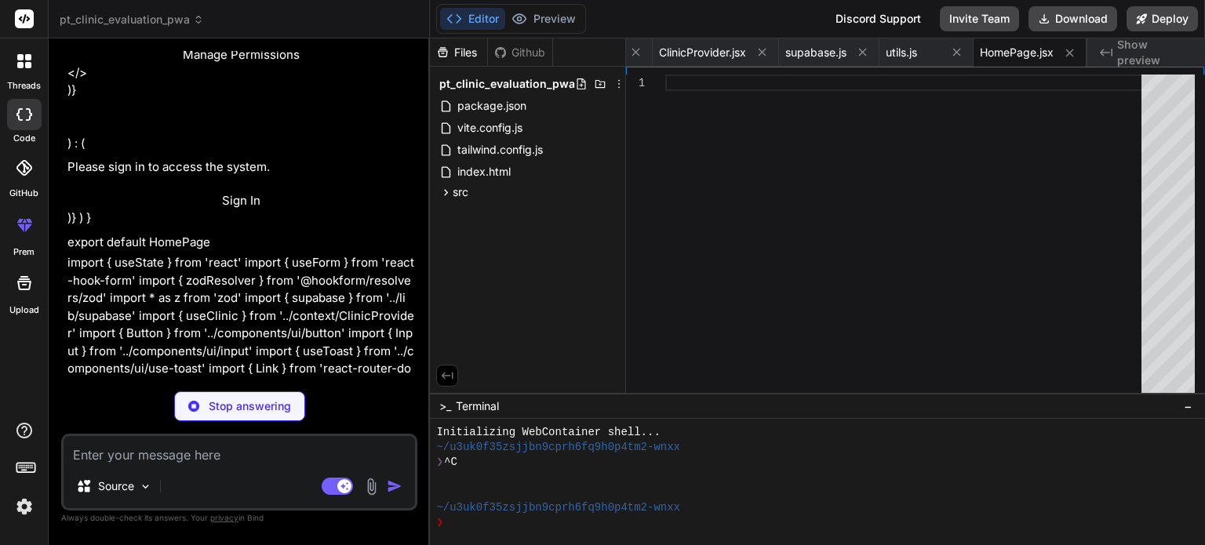
scroll to position [10266, 0]
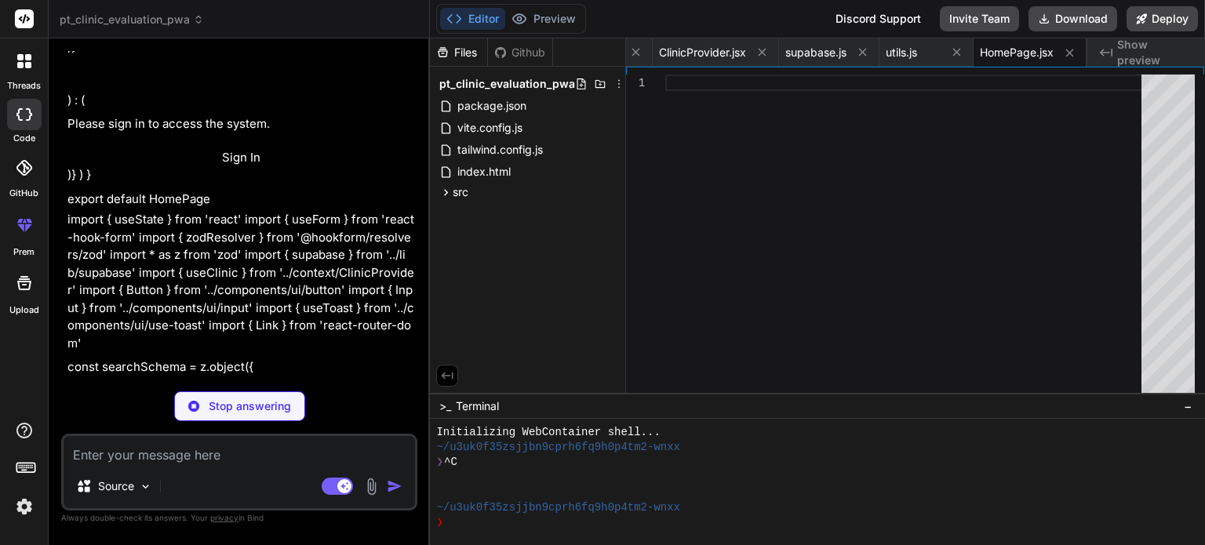
type textarea "x"
type textarea "?"
type textarea "x"
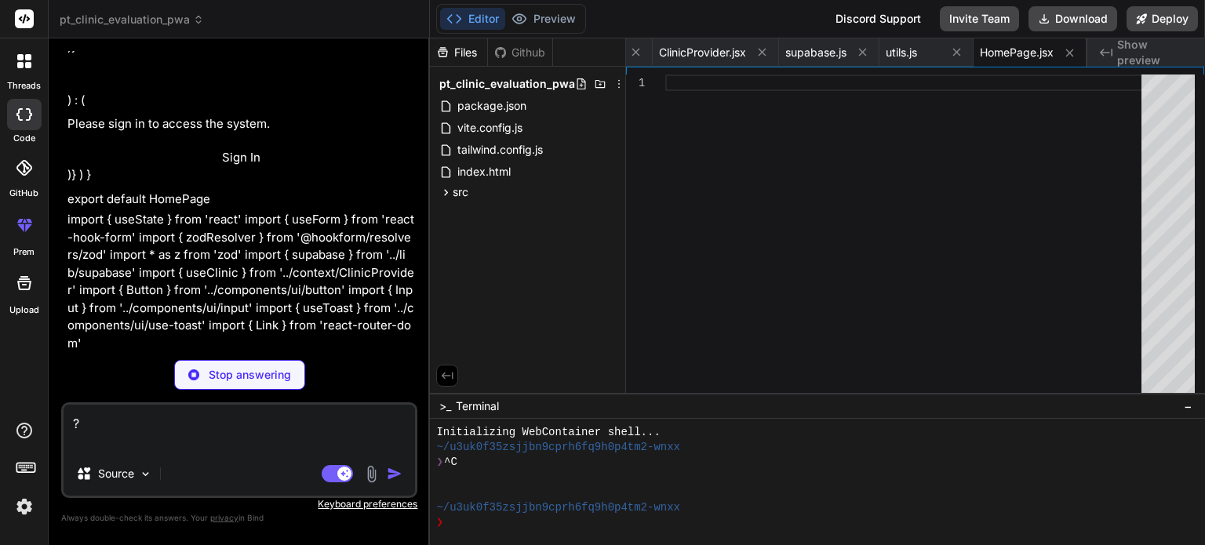
type textarea "?"
type textarea "x"
type textarea "?"
click at [232, 21] on button "Manage Permissions" at bounding box center [240, 12] width 347 height 18
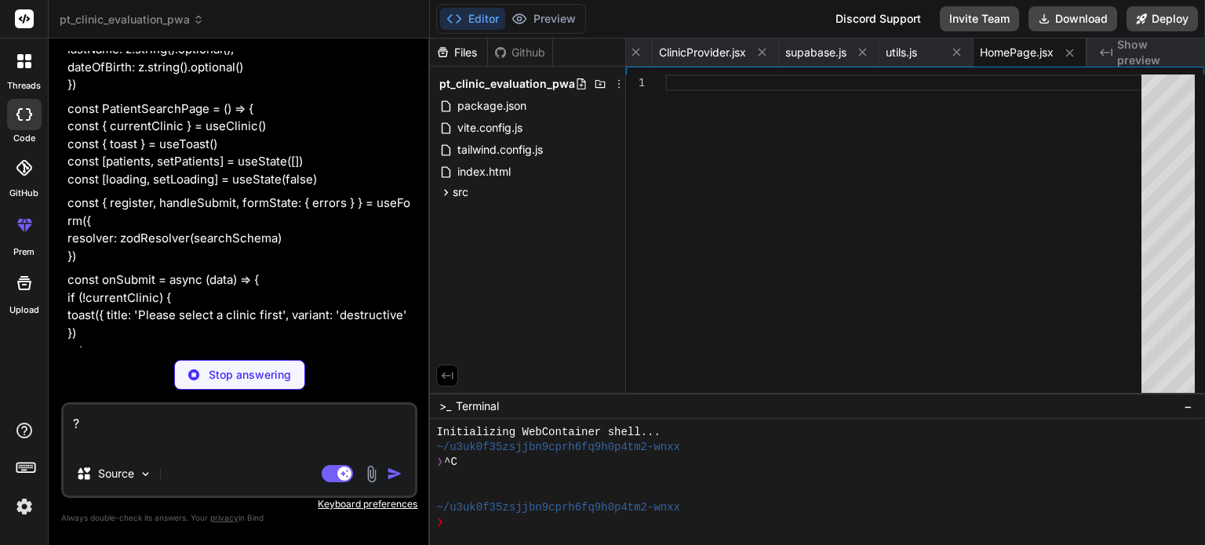
scroll to position [10633, 0]
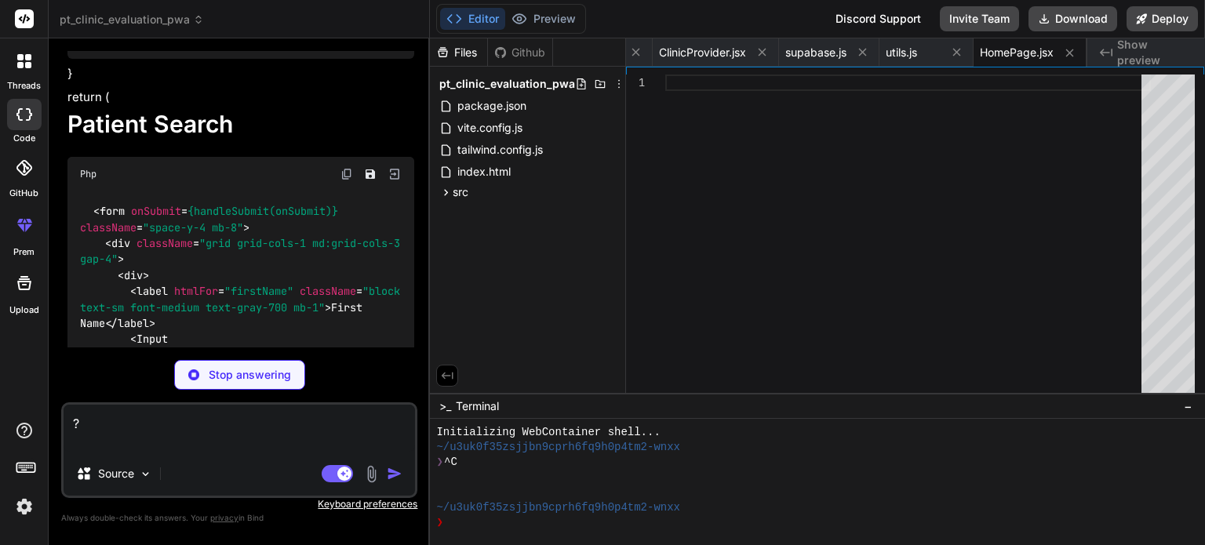
scroll to position [11729, 0]
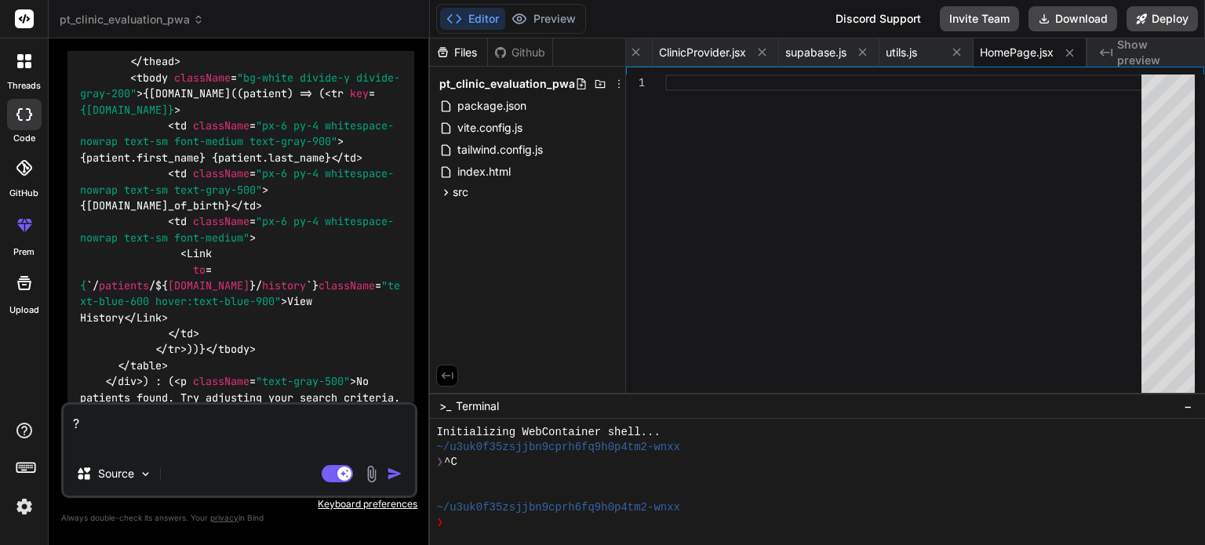
type textarea "x"
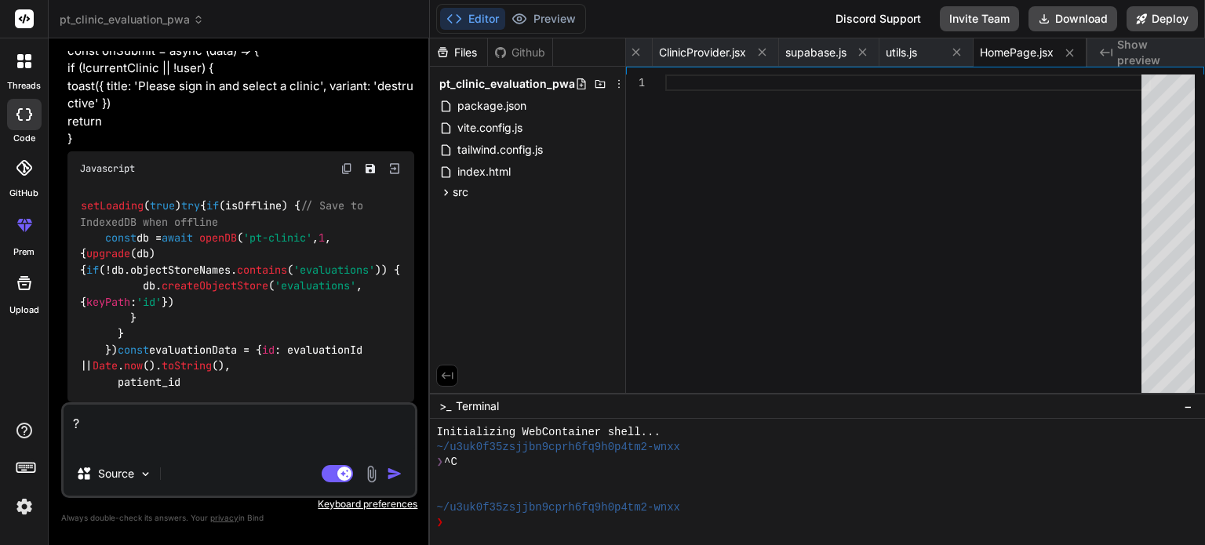
scroll to position [18395, 0]
click at [458, 194] on span "src" at bounding box center [461, 192] width 16 height 16
click at [113, 425] on textarea "?" at bounding box center [239, 428] width 351 height 47
type textarea "x"
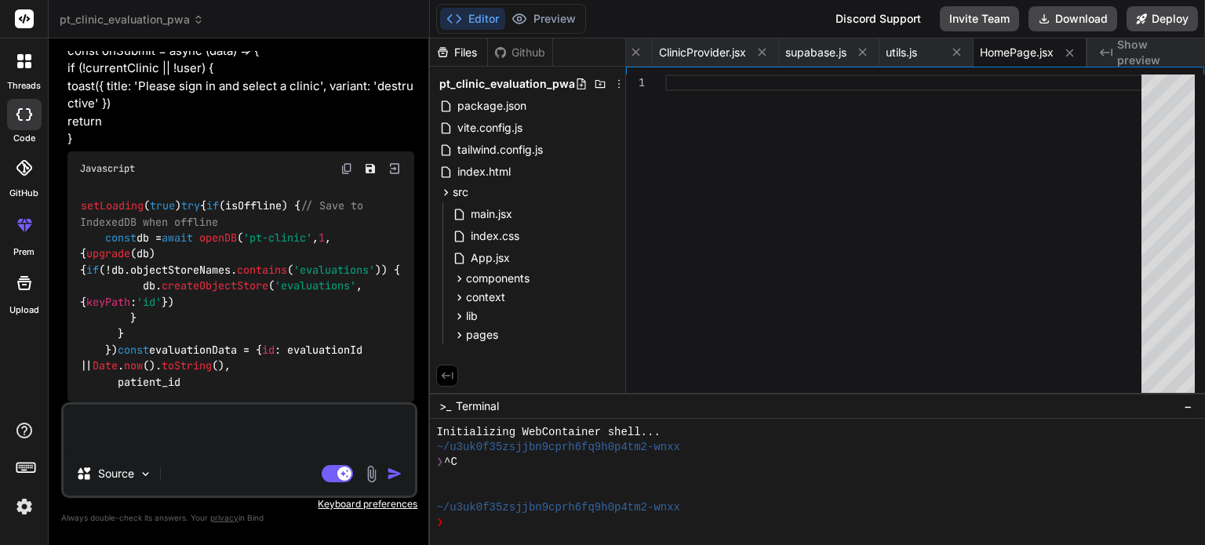
type textarea "I"
type textarea "x"
type textarea "I'"
type textarea "x"
type textarea "I'm"
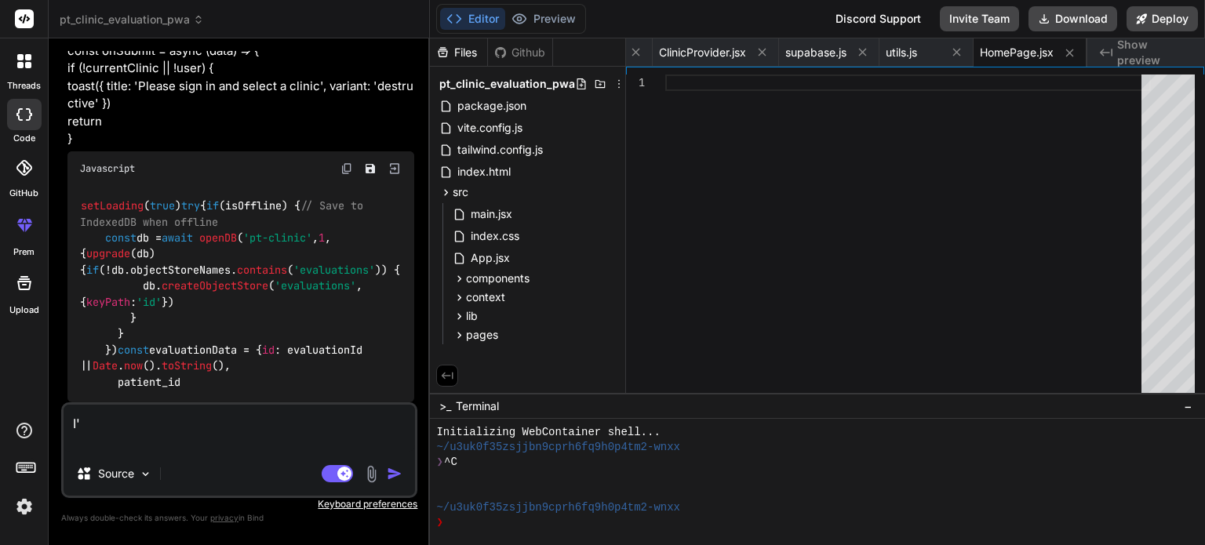
type textarea "x"
type textarea "I'm"
type textarea "x"
type textarea "I'm n"
type textarea "x"
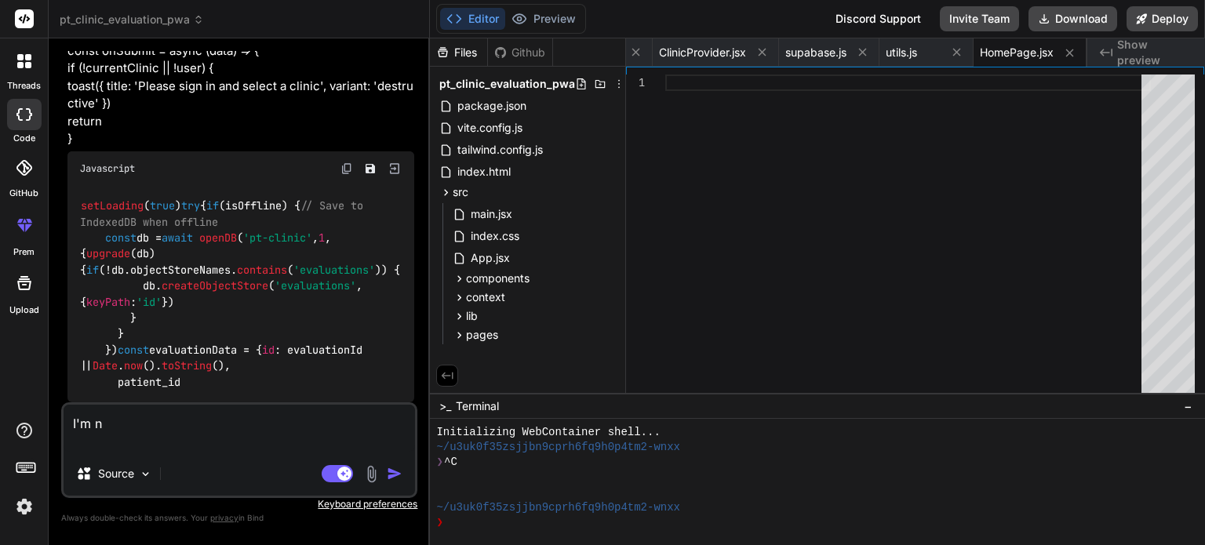
type textarea "I'm no"
type textarea "x"
type textarea "I'm not"
type textarea "x"
type textarea "I'm not"
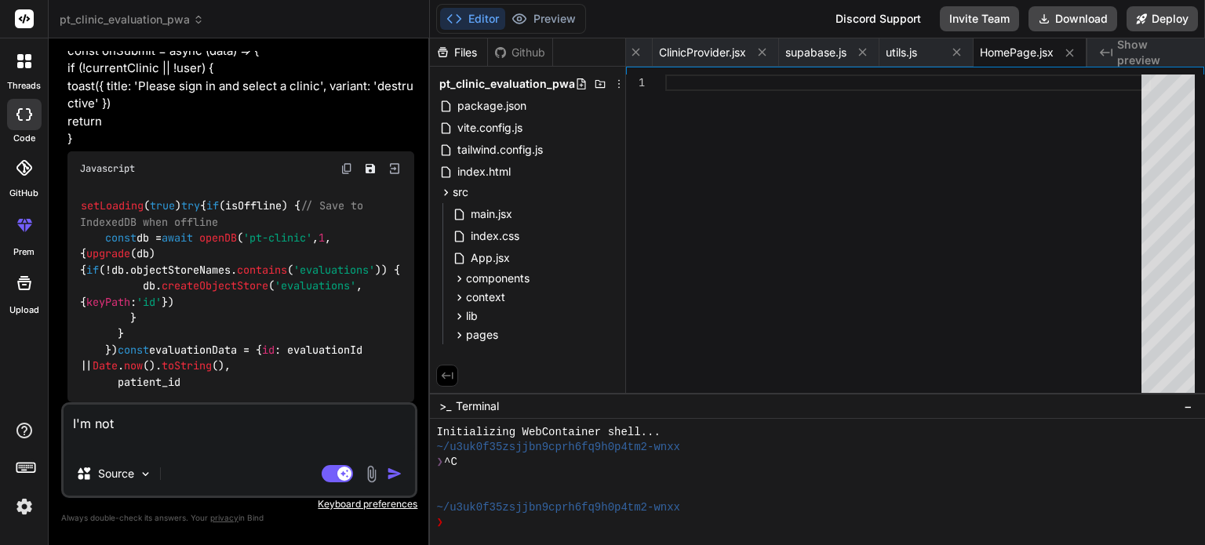
type textarea "x"
type textarea "I'm not s"
type textarea "x"
type textarea "I'm not su"
type textarea "x"
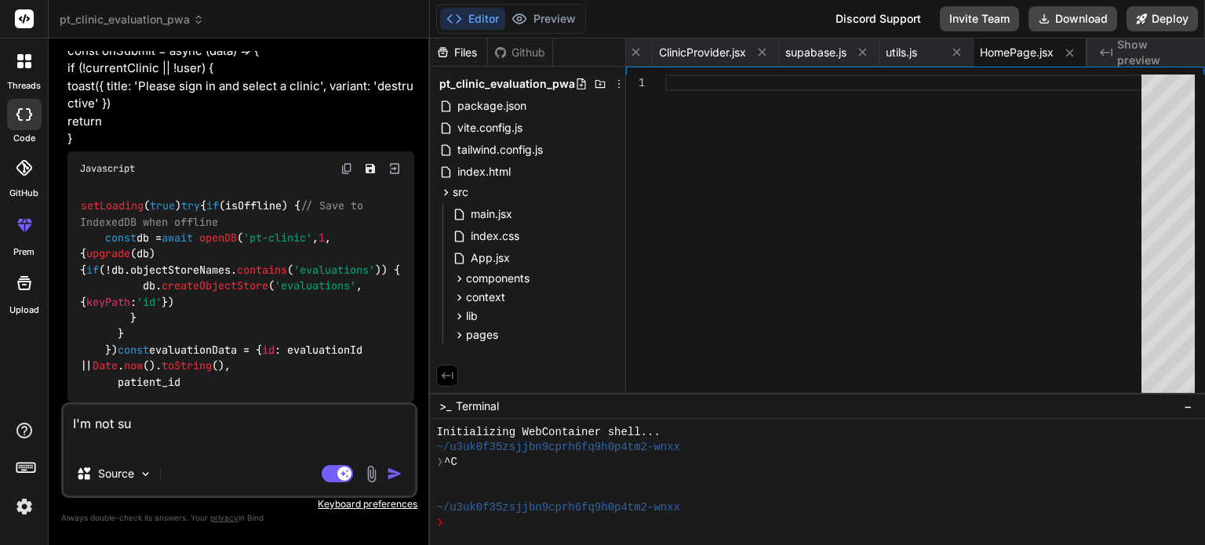
type textarea "I'm not sur"
type textarea "x"
type textarea "I'm not sure"
type textarea "x"
type textarea "I'm not sure"
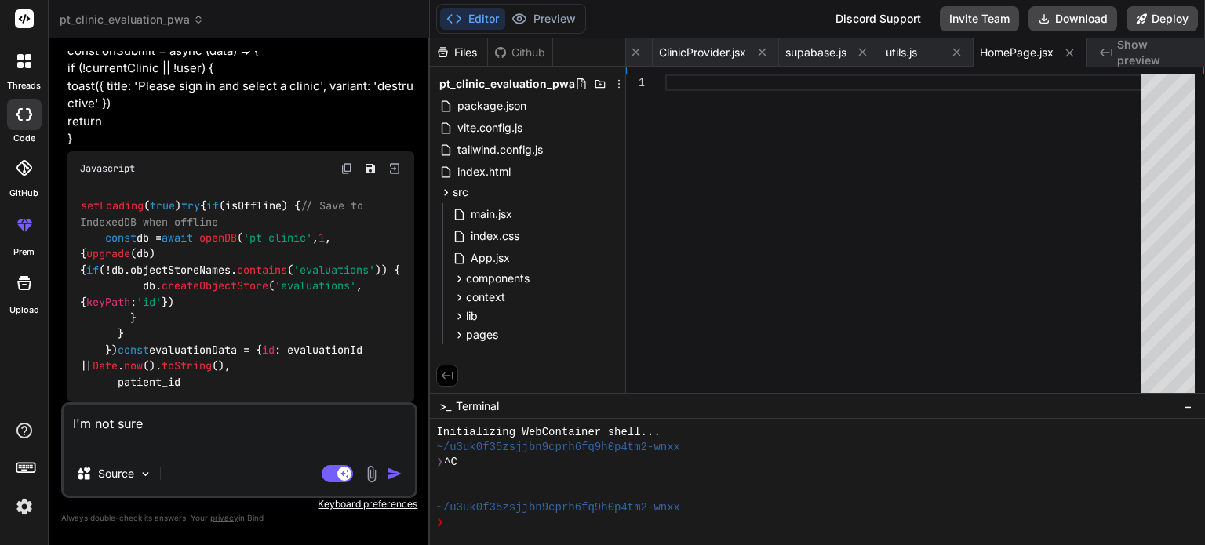
type textarea "x"
type textarea "I'm not sure w"
type textarea "x"
type textarea "I'm not sure wh"
type textarea "x"
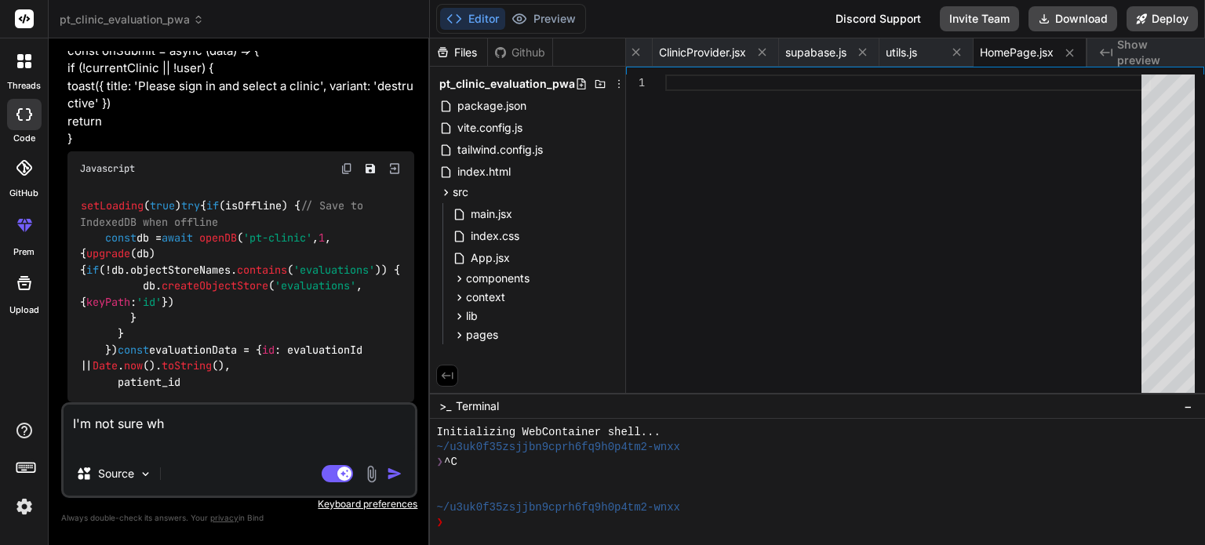
type textarea "I'm not sure wha"
type textarea "x"
type textarea "I'm not sure what"
type textarea "x"
type textarea "I'm not sure what"
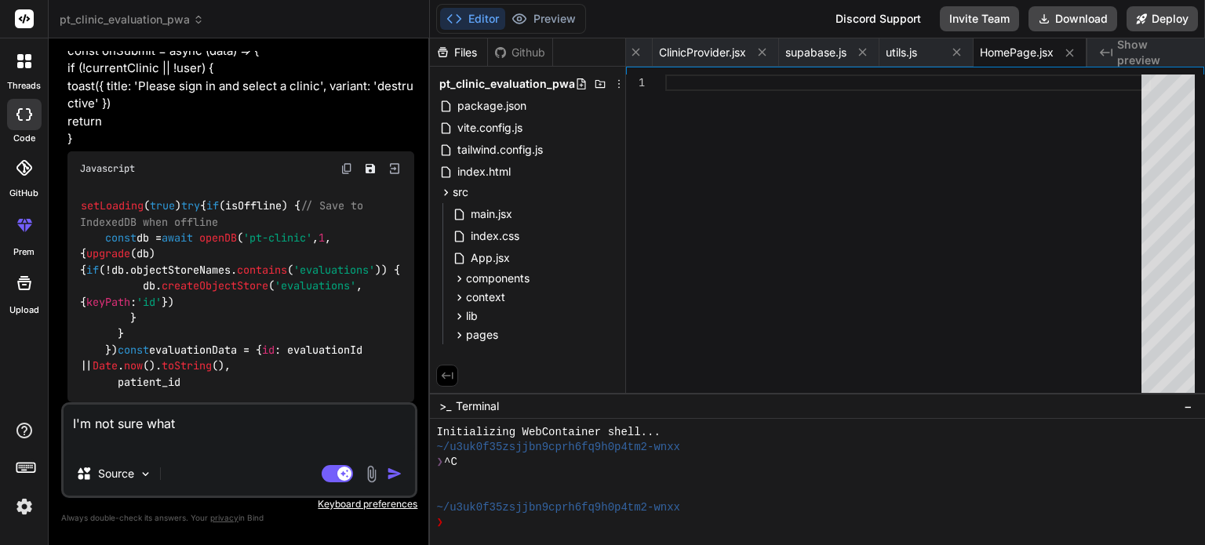
type textarea "x"
type textarea "I'm not sure what y"
type textarea "x"
type textarea "I'm not sure what yo"
type textarea "x"
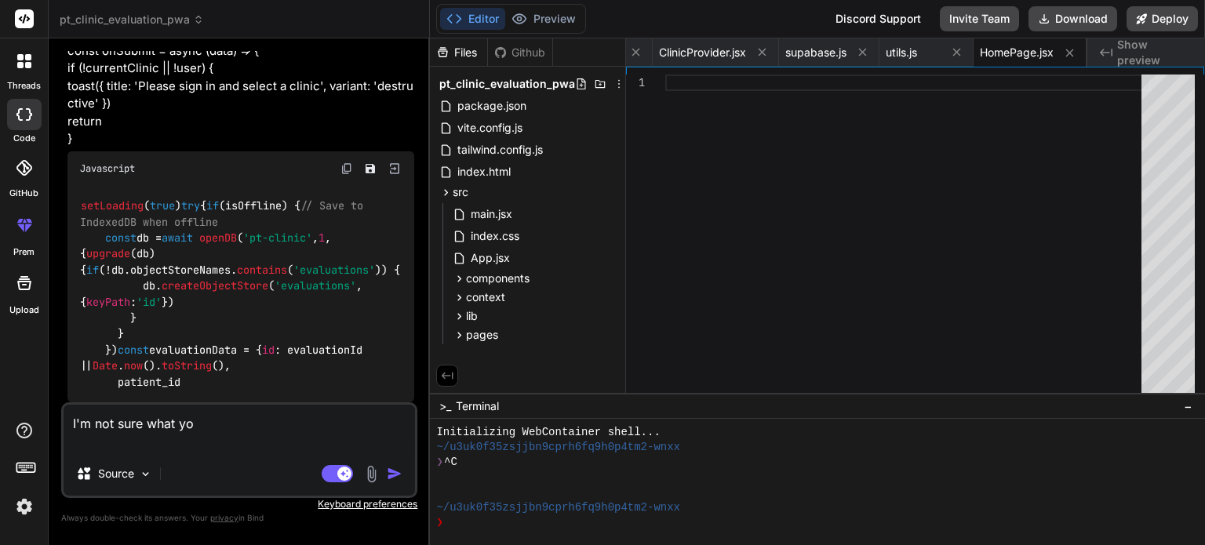
type textarea "I'm not sure what you"
type textarea "x"
type textarea "I'm not sure what you'"
type textarea "x"
type textarea "I'm not sure what you'r"
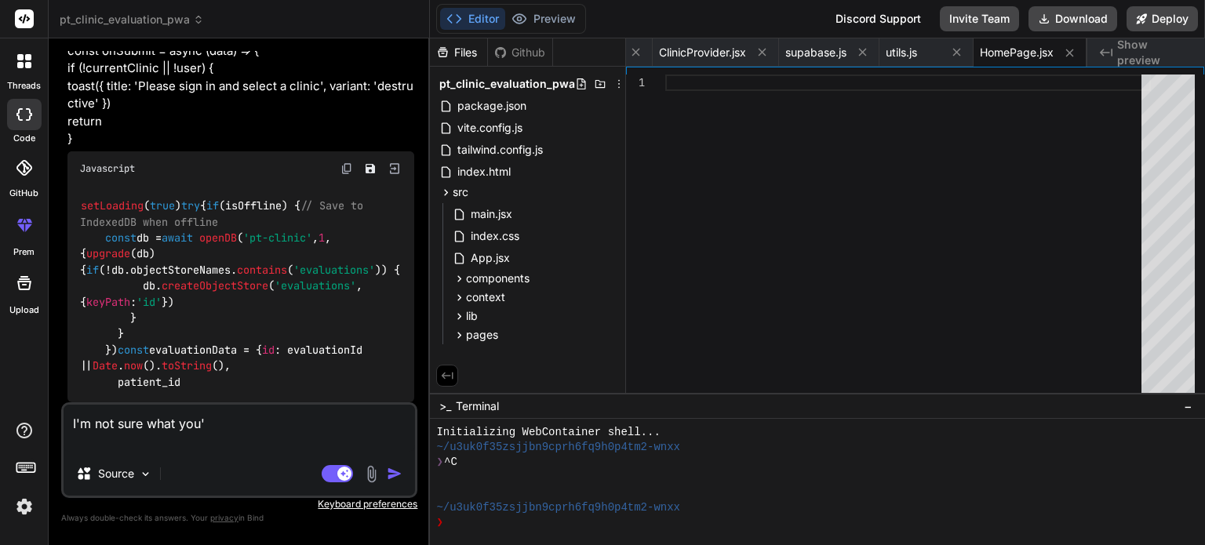
type textarea "x"
type textarea "I'm not sure what you're"
type textarea "x"
type textarea "I'm not sure what you're"
type textarea "x"
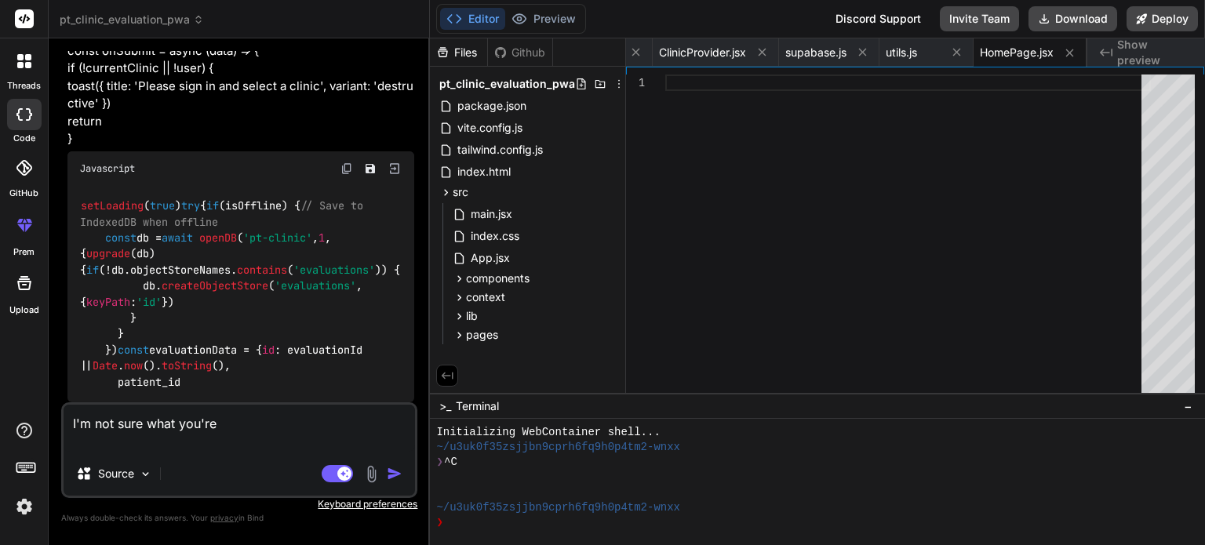
type textarea "I'm not sure what you're d"
type textarea "x"
type textarea "I'm not sure what you're do"
type textarea "x"
type textarea "I'm not sure what you're doi"
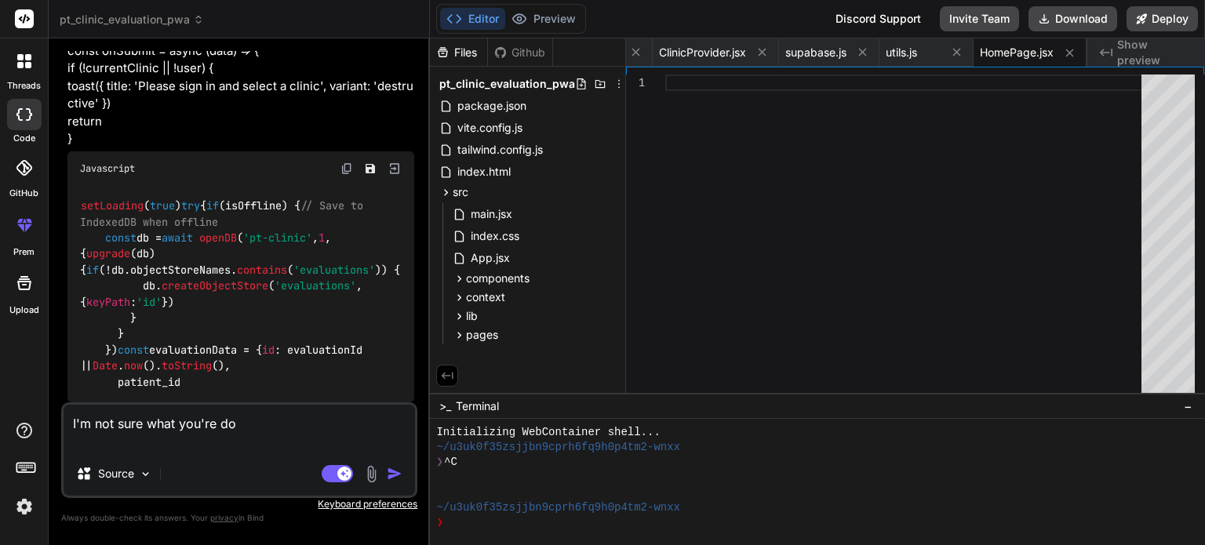
type textarea "x"
type textarea "I'm not sure what you're doin"
type textarea "x"
type textarea "I'm not sure what you're doing"
type textarea "x"
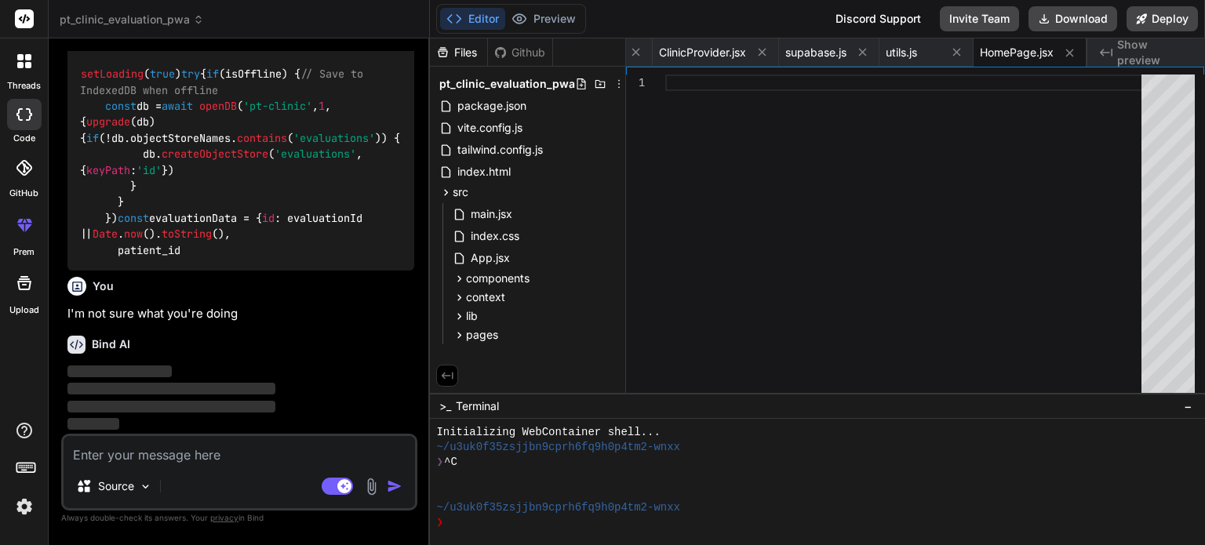
scroll to position [19886, 0]
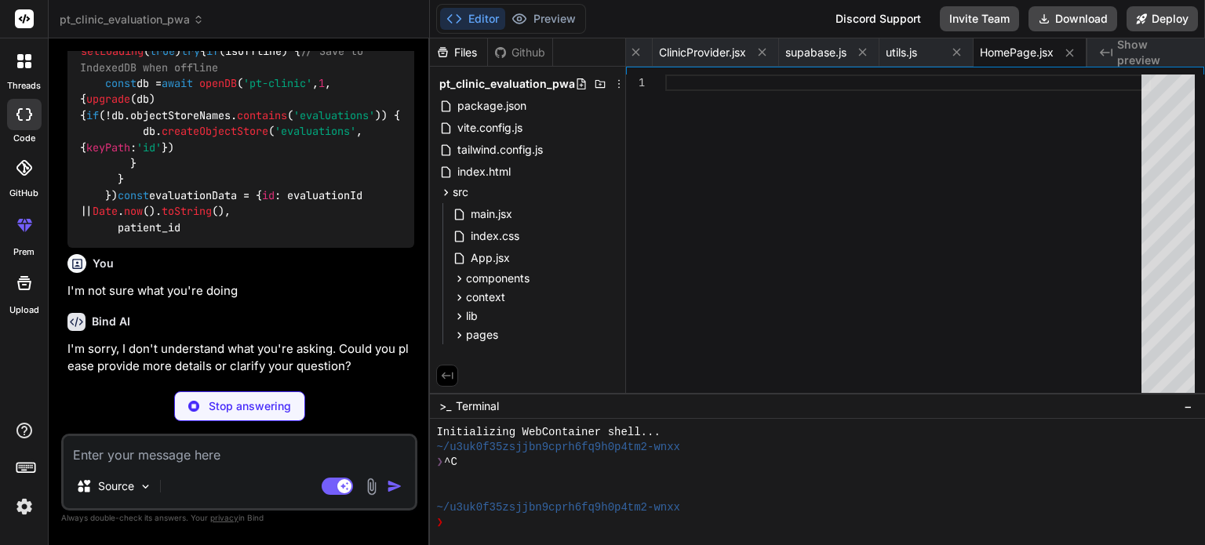
type textarea "x"
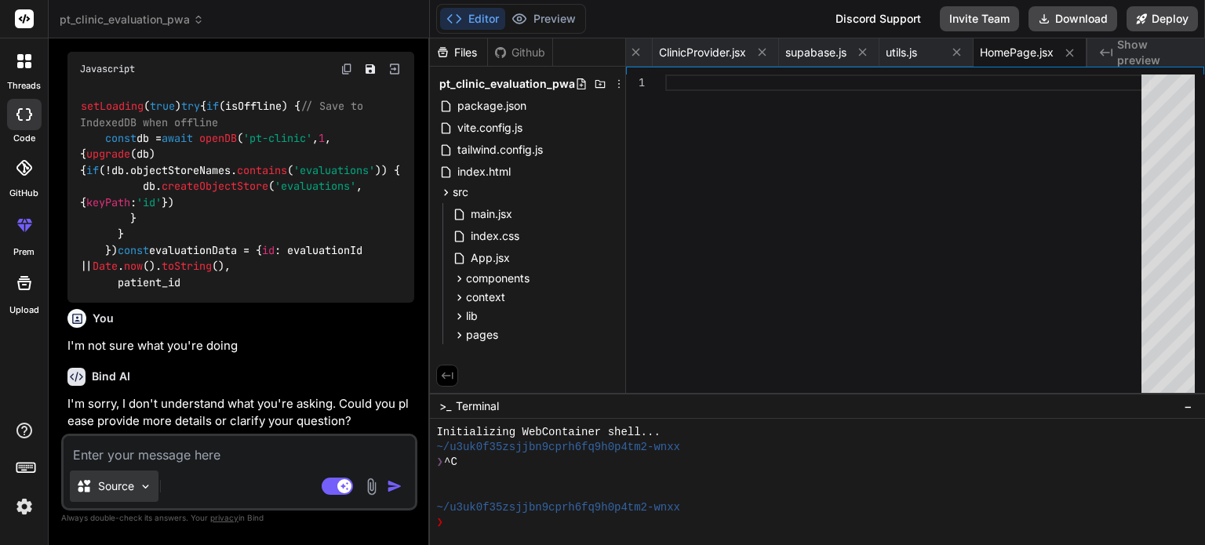
type textarea "y"
type textarea "x"
type textarea "yo"
type textarea "x"
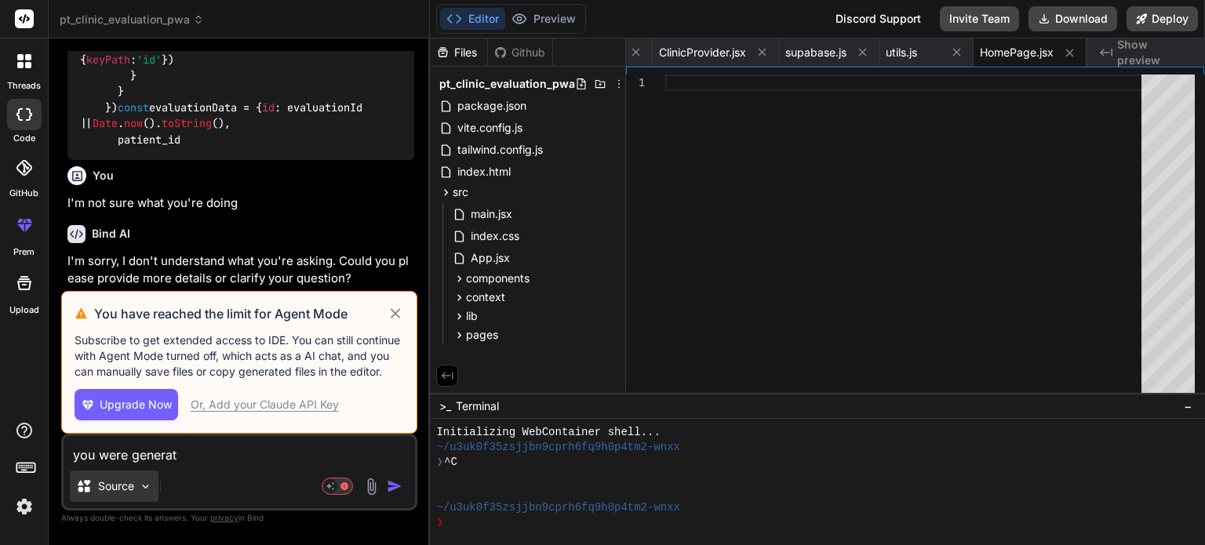
scroll to position [19886, 0]
click at [385, 316] on h3 "You have reached the limit for Agent Mode" at bounding box center [240, 313] width 293 height 19
click at [400, 313] on icon at bounding box center [396, 313] width 18 height 19
